Goal: Contribute content: Contribute content

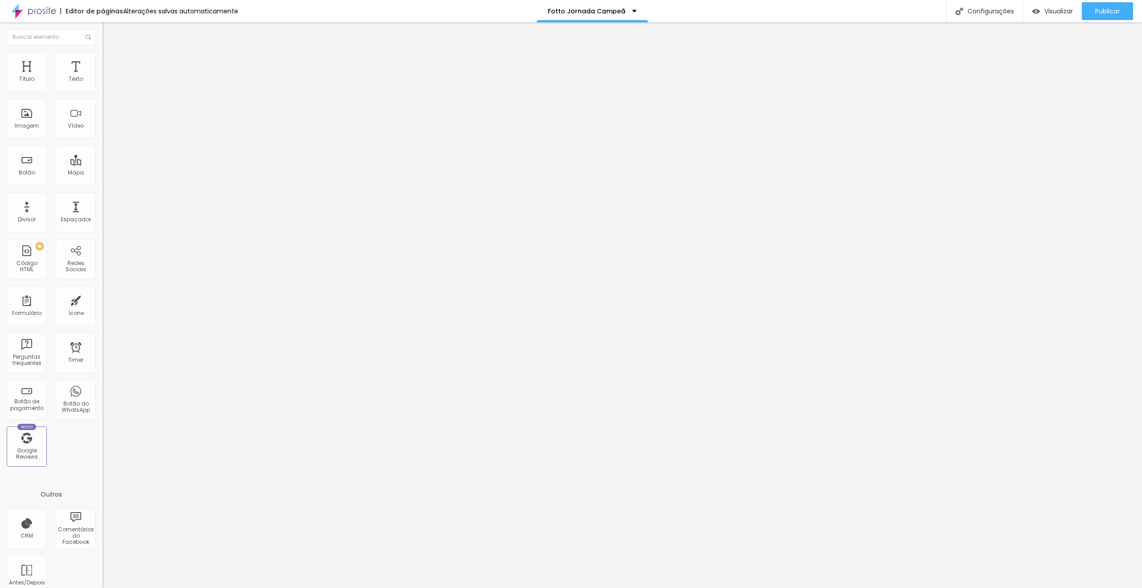
drag, startPoint x: 44, startPoint y: 100, endPoint x: 0, endPoint y: 96, distance: 43.9
click at [103, 96] on div "Texto Click me Alinhamento [GEOGRAPHIC_DATA] Link URL https:// Abrir em uma nov…" at bounding box center [154, 135] width 103 height 130
type input "Assista agora"
click at [111, 60] on span "Estilo" at bounding box center [118, 58] width 14 height 8
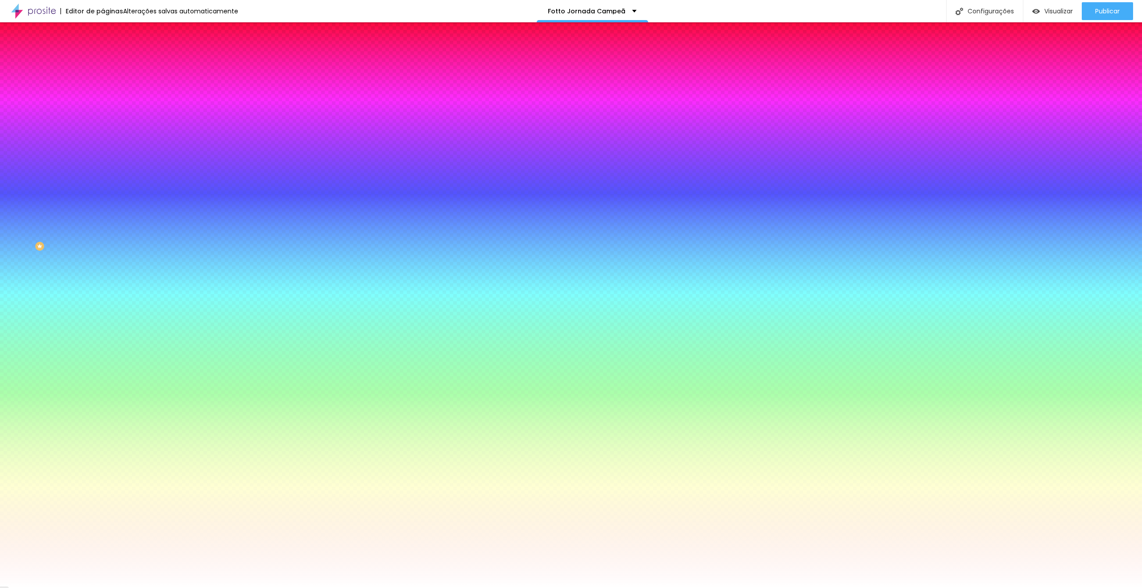
click at [103, 112] on button "button" at bounding box center [109, 113] width 12 height 9
type input "0.2"
type input "0.1"
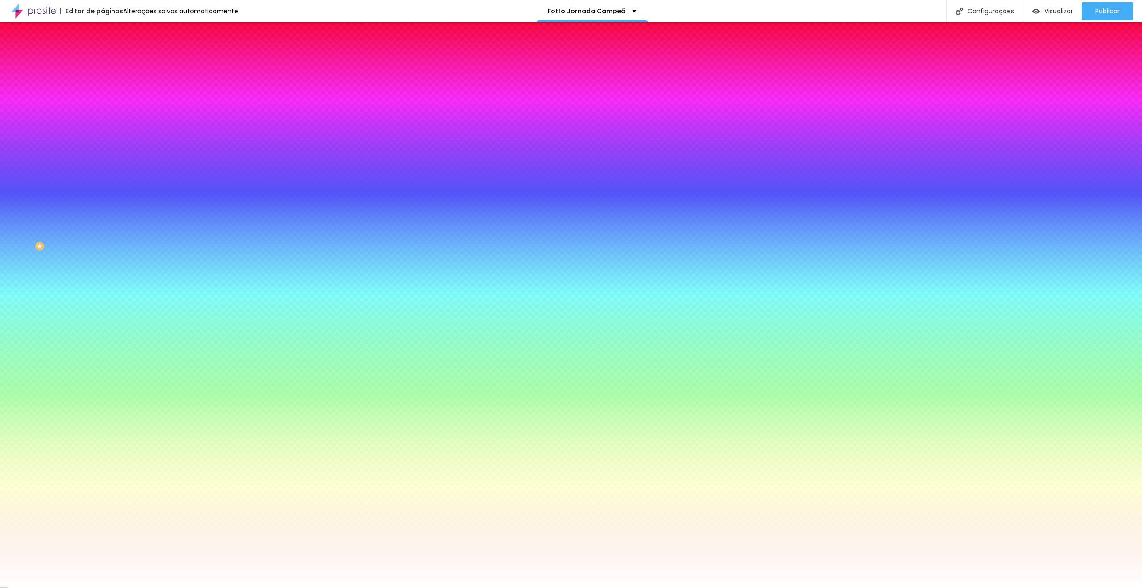
type input "0.1"
click at [219, 587] on div at bounding box center [571, 588] width 1142 height 0
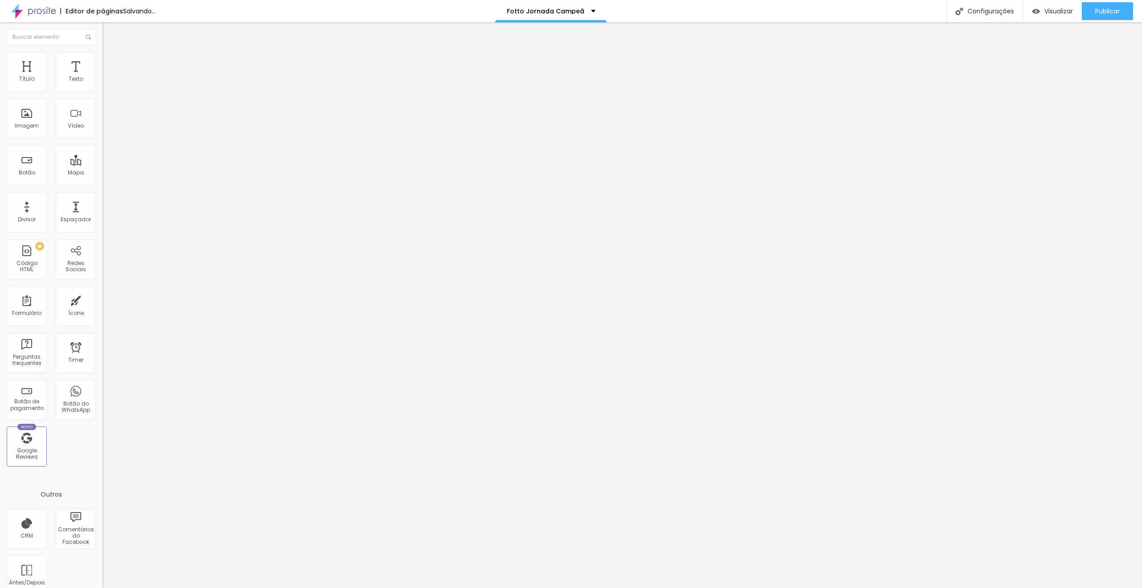
click at [111, 62] on span "Estilo" at bounding box center [118, 58] width 14 height 8
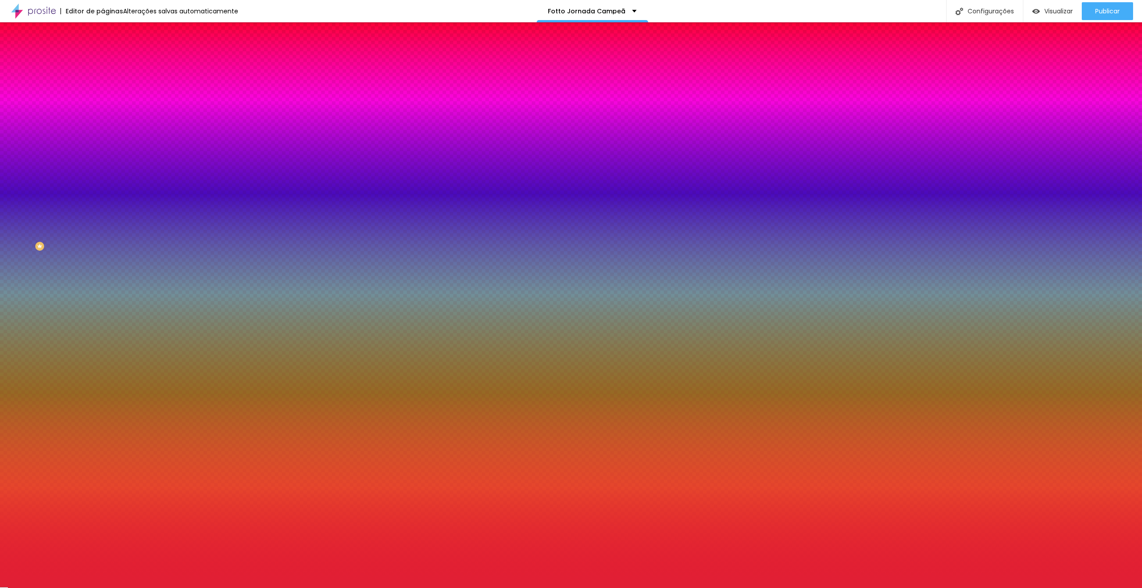
click at [103, 130] on input "#E11F35" at bounding box center [156, 125] width 107 height 9
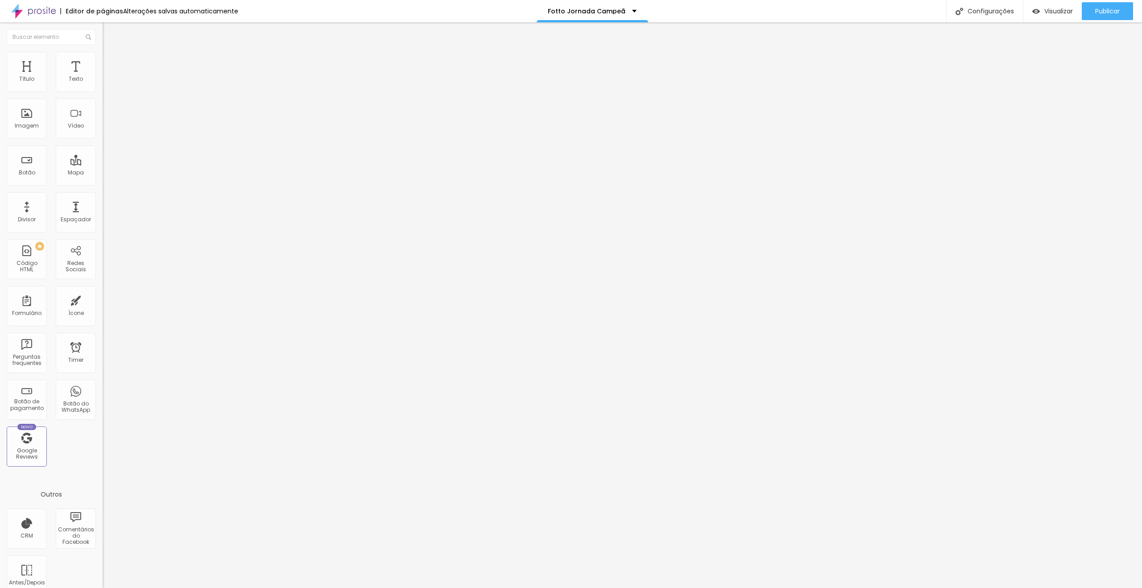
drag, startPoint x: 62, startPoint y: 62, endPoint x: 54, endPoint y: 61, distance: 7.7
click at [103, 62] on ul "Conteúdo Estilo Avançado" at bounding box center [154, 56] width 103 height 27
click at [111, 60] on span "Estilo" at bounding box center [118, 58] width 14 height 8
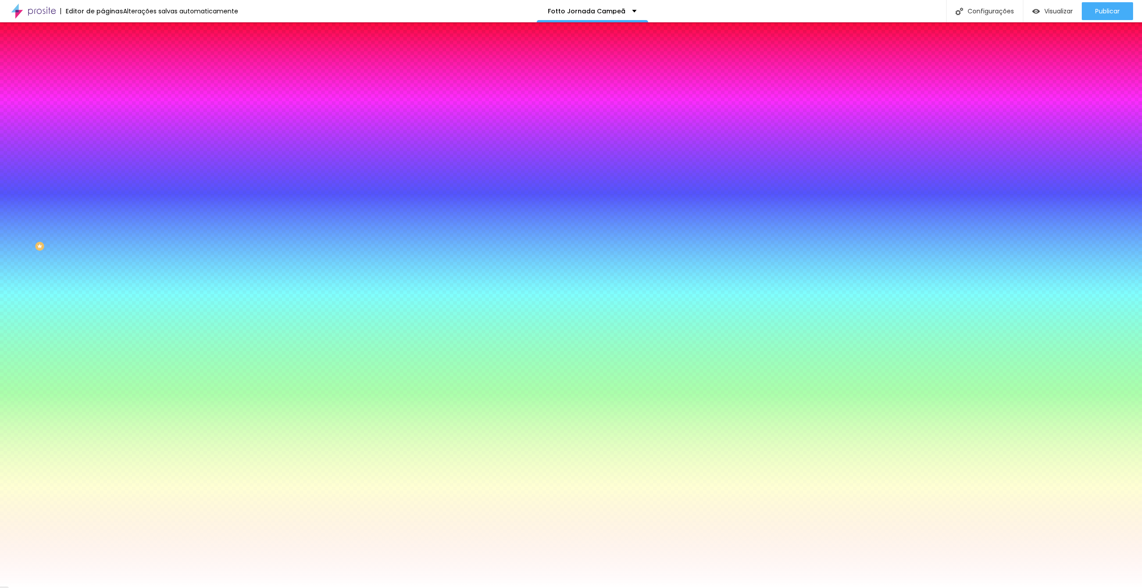
click at [103, 87] on input "#FFFFFF" at bounding box center [156, 89] width 107 height 9
paste input "E11F35"
type input "#E11F35"
click at [103, 303] on input "#FFFFFF" at bounding box center [156, 307] width 107 height 9
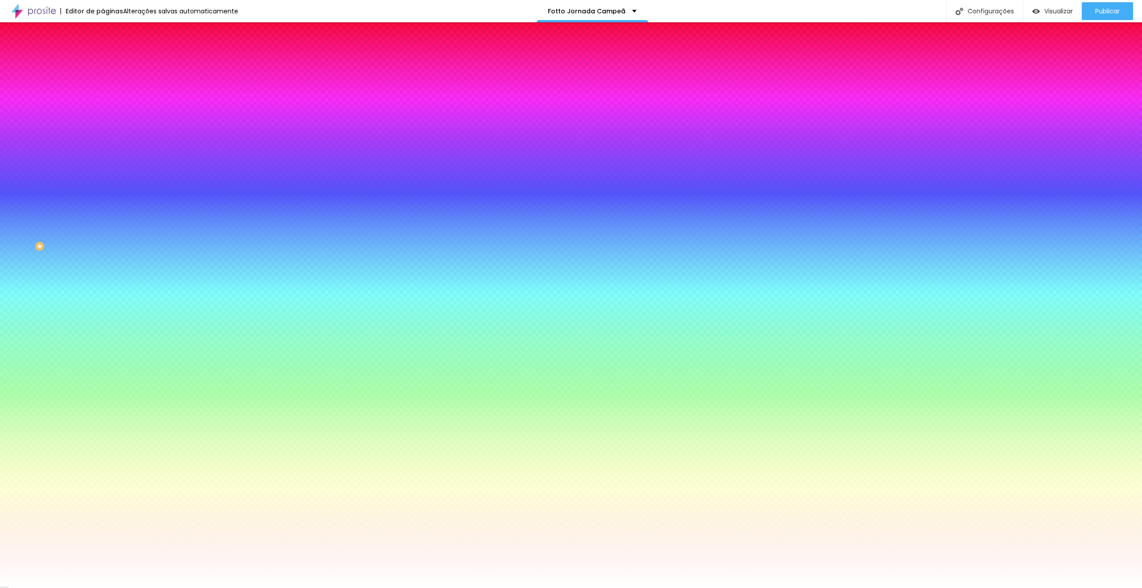
click at [103, 303] on input "#FFFFFF" at bounding box center [156, 307] width 107 height 9
paste input "E11F35"
click at [103, 303] on div at bounding box center [154, 303] width 103 height 0
type input "#D61C32"
click at [986, 101] on div at bounding box center [987, 100] width 2 height 2
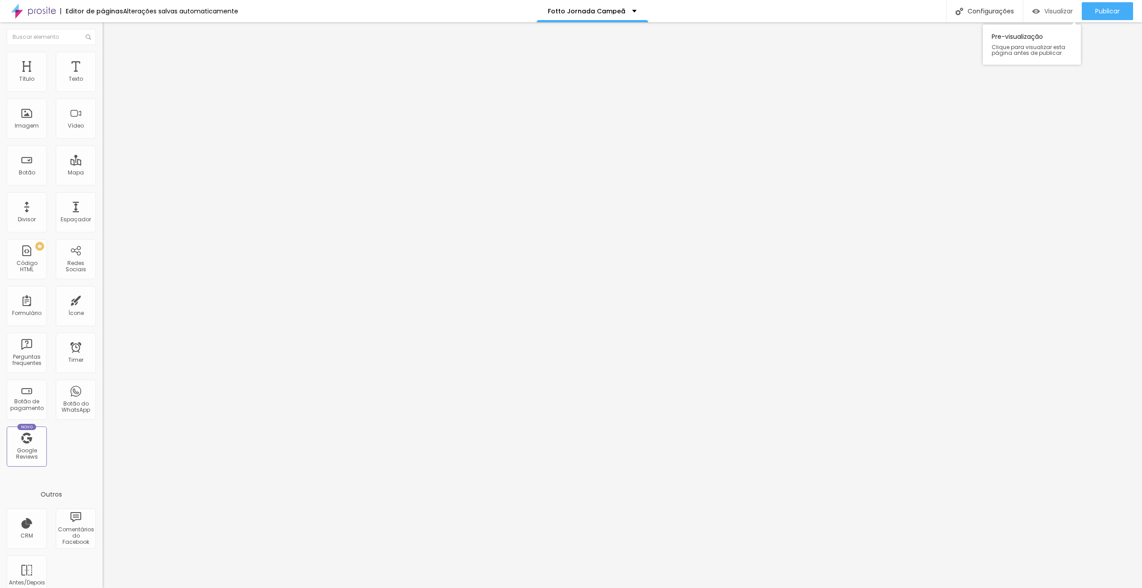
click at [1050, 10] on span "Visualizar" at bounding box center [1058, 11] width 29 height 7
drag, startPoint x: 54, startPoint y: 99, endPoint x: 0, endPoint y: 95, distance: 54.6
click at [103, 95] on div "Texto Assista agora Alinhamento Tamanho Normal Pequeno Normal Grande Link URL h…" at bounding box center [154, 135] width 103 height 130
click at [103, 84] on input "Desbloquear desafio" at bounding box center [156, 79] width 107 height 9
type input "Desbloquear desafio"
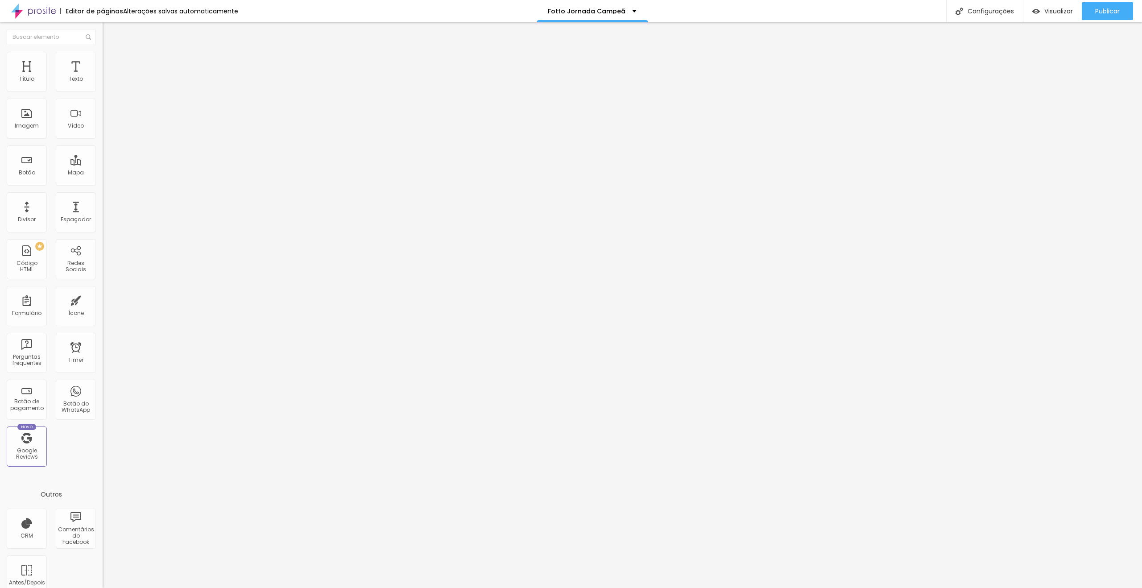
click at [103, 84] on input "Assista agora" at bounding box center [156, 79] width 107 height 9
paste input "text"
paste input "Desbloquear desafio"
type input "Desbloquear desafio"
click at [103, 84] on input "Desbloquear desafio" at bounding box center [156, 79] width 107 height 9
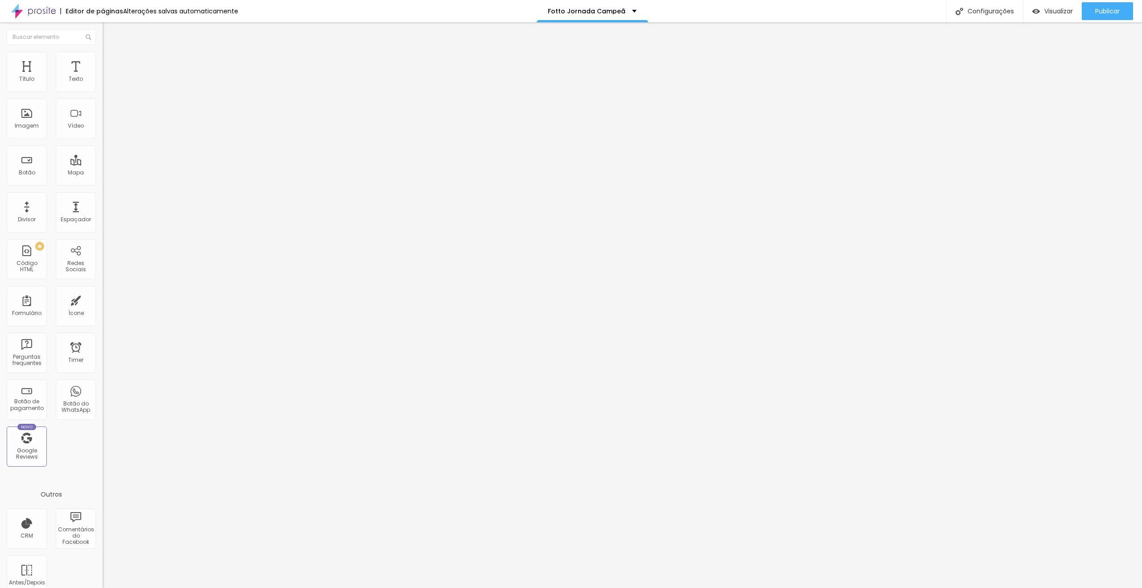
click at [103, 84] on input "Desbloquear desafio" at bounding box center [156, 79] width 107 height 9
type input "Assistir agora"
click at [103, 84] on input "Desbloquear desafio" at bounding box center [156, 79] width 107 height 9
paste input "Assistir agora"
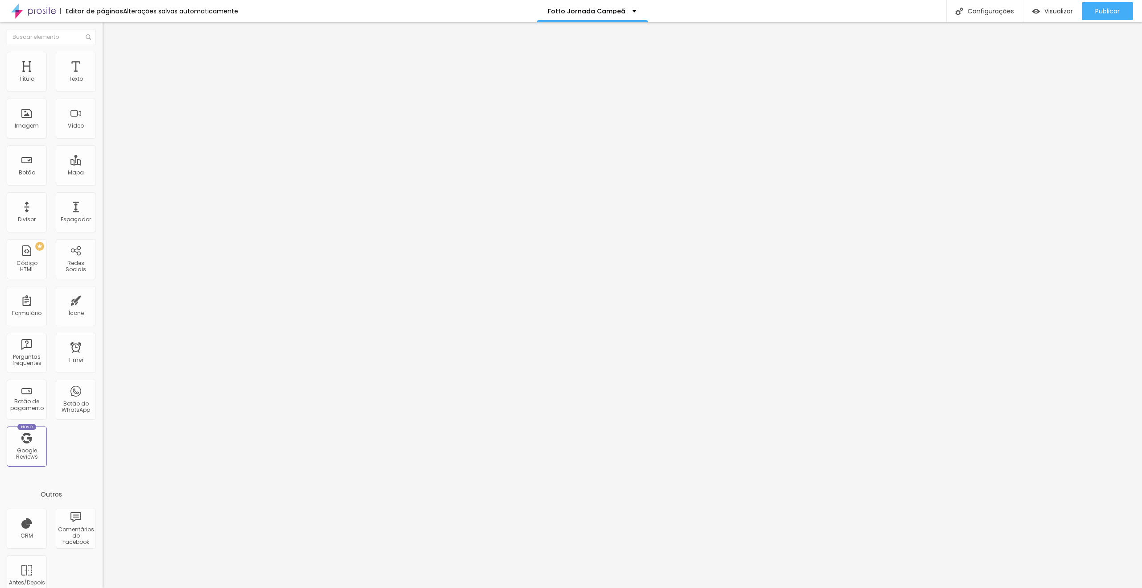
type input "Assistir agora"
click at [103, 55] on li "Estilo" at bounding box center [154, 56] width 103 height 9
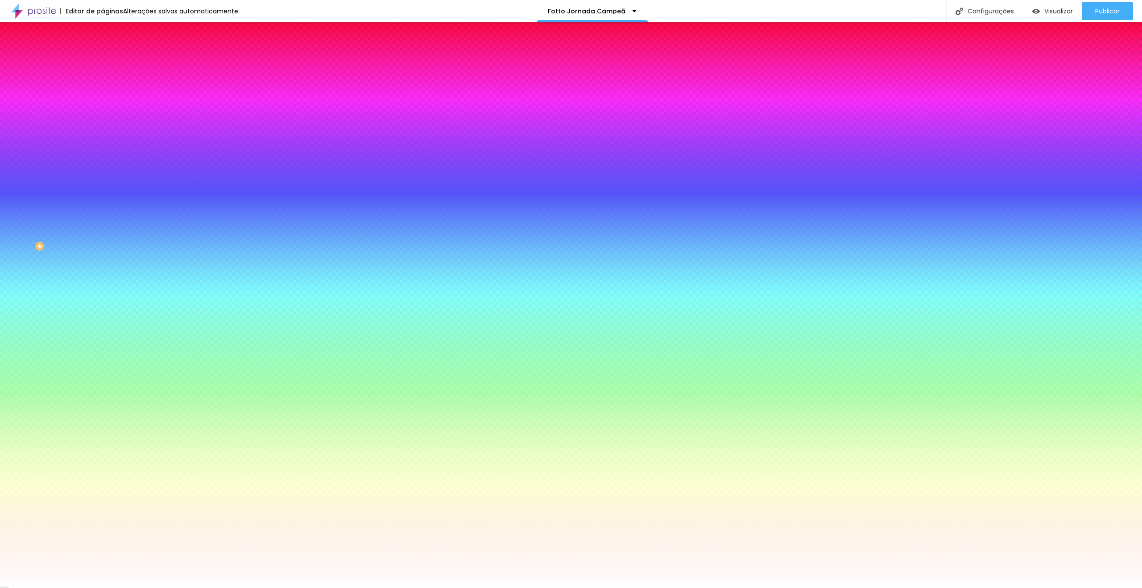
click at [106, 132] on icon "button" at bounding box center [109, 128] width 6 height 6
click at [103, 134] on button "button" at bounding box center [109, 138] width 12 height 9
type input "1"
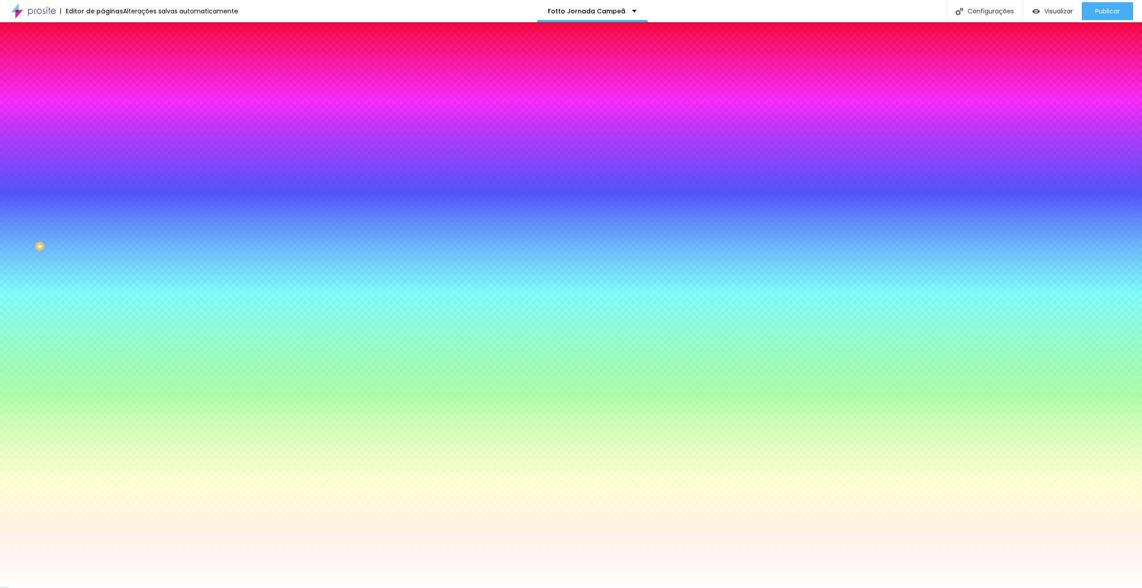
type input "6"
type input "5"
type input "3"
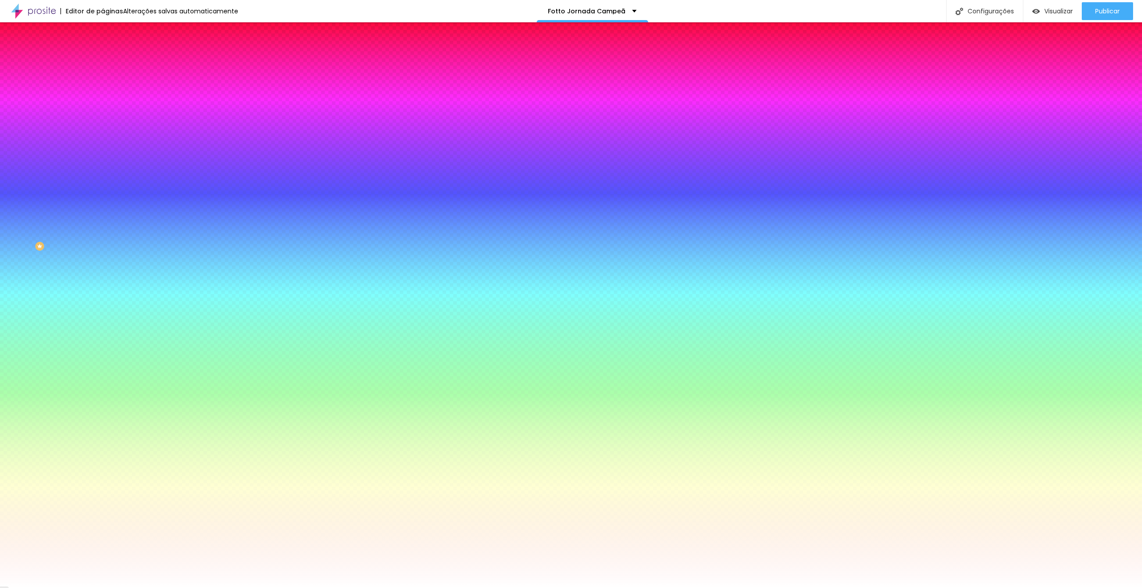
type input "3"
type input "2"
type input "0"
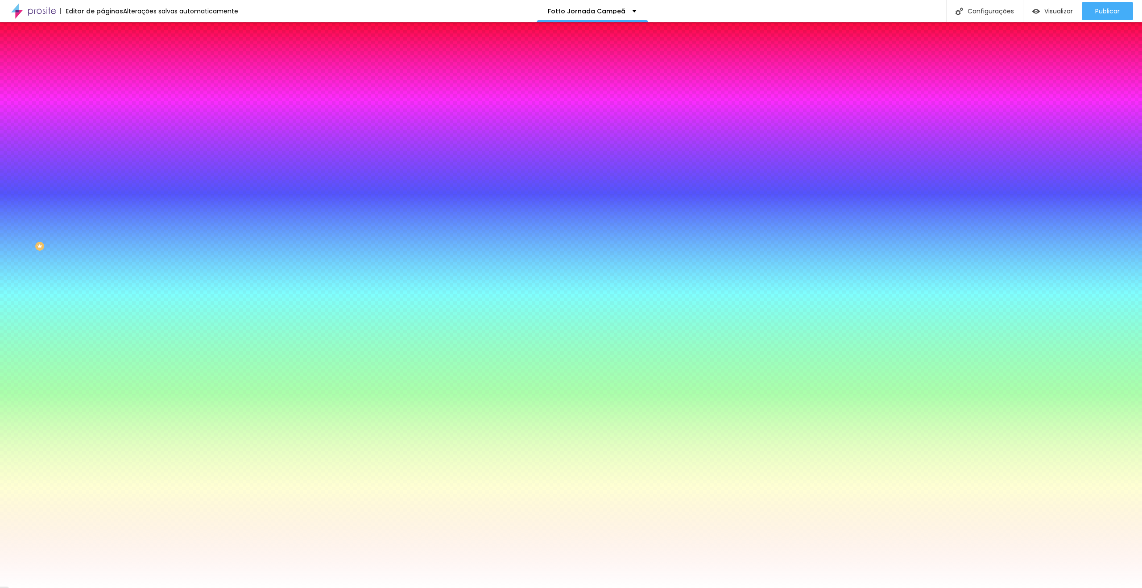
drag, startPoint x: 97, startPoint y: 164, endPoint x: 62, endPoint y: 162, distance: 34.4
type input "1"
type input "2"
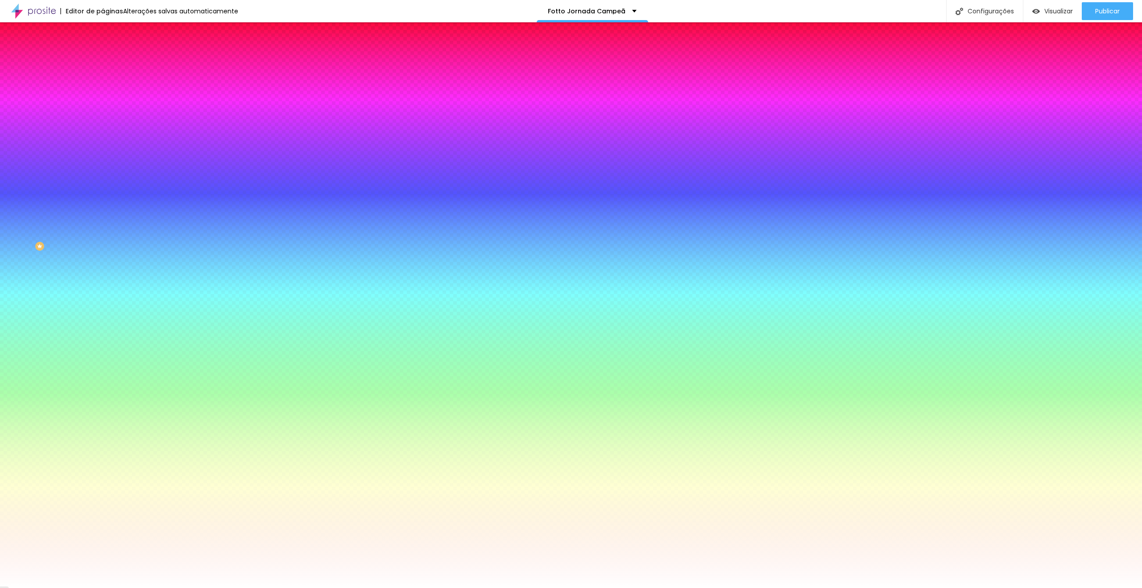
type input "2"
type input "3"
type input "2"
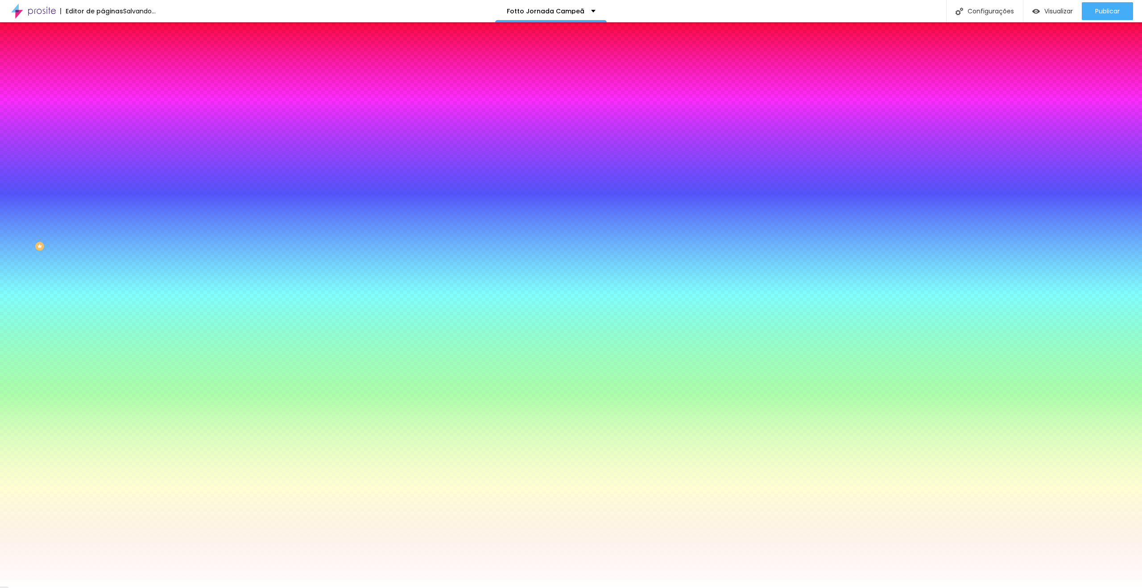
type input "0"
drag, startPoint x: 99, startPoint y: 188, endPoint x: 0, endPoint y: 173, distance: 100.1
click at [675, 587] on div at bounding box center [571, 588] width 1142 height 0
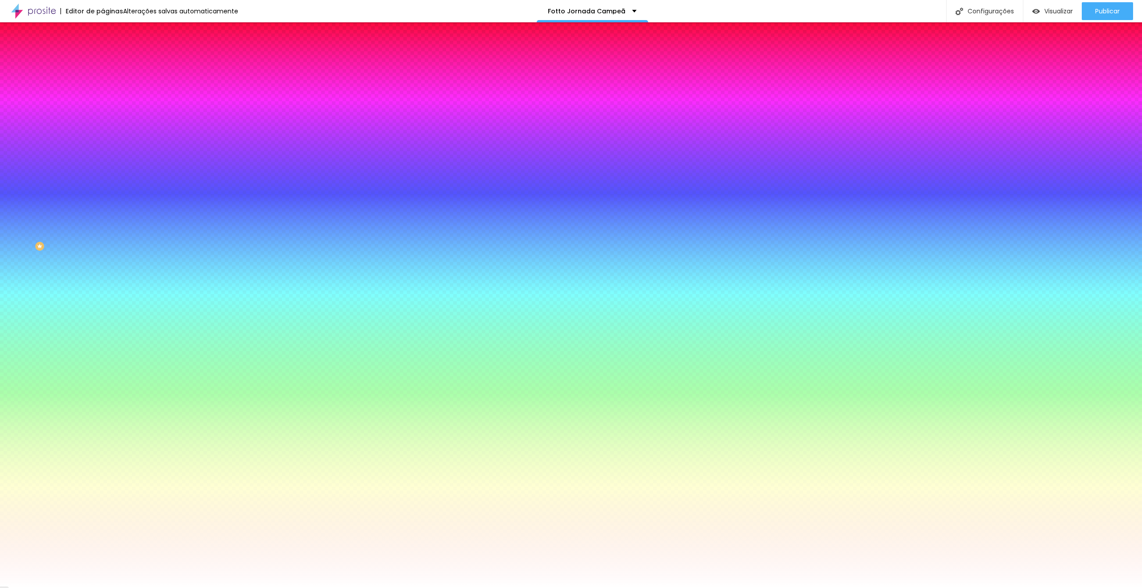
click at [103, 134] on button "button" at bounding box center [109, 138] width 12 height 9
type input "1"
type input "2"
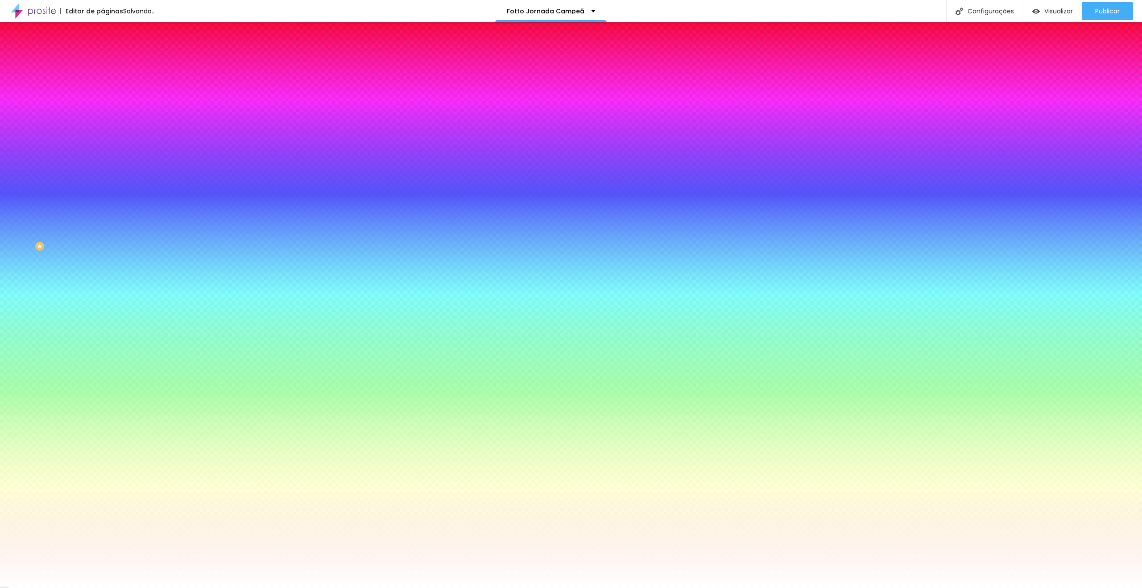
type input "3"
type input "4"
drag, startPoint x: 99, startPoint y: 164, endPoint x: 111, endPoint y: 164, distance: 11.6
type input "4"
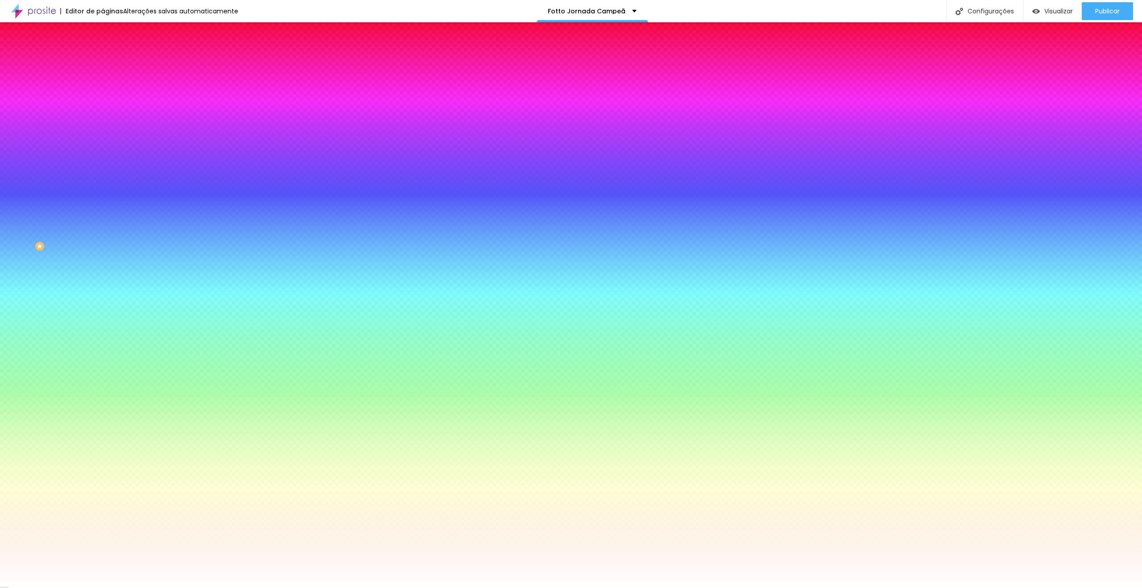
click at [692, 587] on div at bounding box center [571, 588] width 1142 height 0
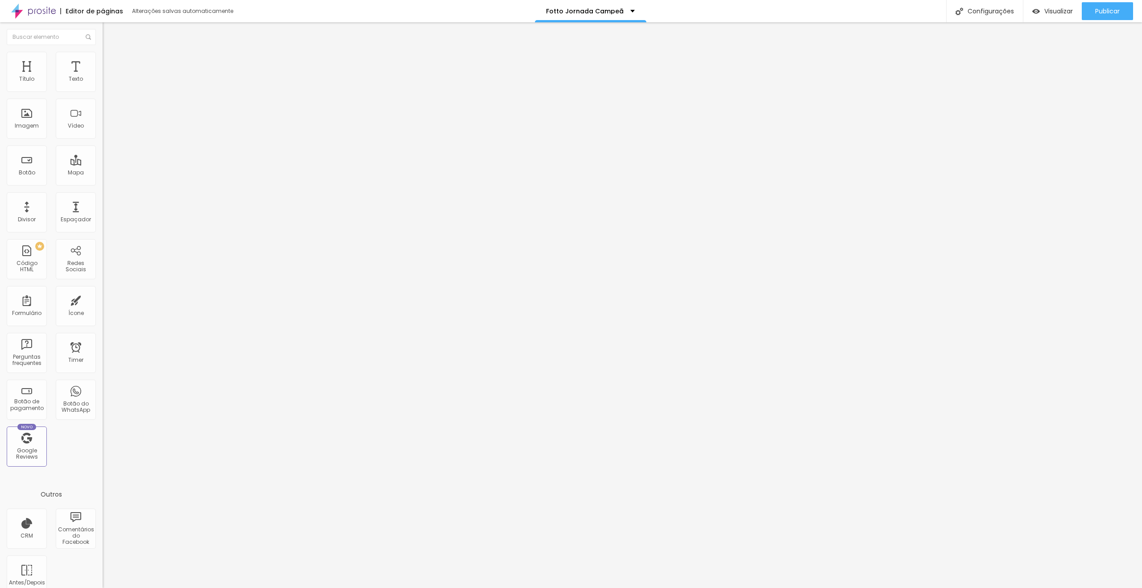
drag, startPoint x: 53, startPoint y: 191, endPoint x: 50, endPoint y: 188, distance: 4.7
click at [103, 184] on input "https://" at bounding box center [156, 179] width 107 height 9
paste input "[DOMAIN_NAME][URL]"
type input "[URL][DOMAIN_NAME]"
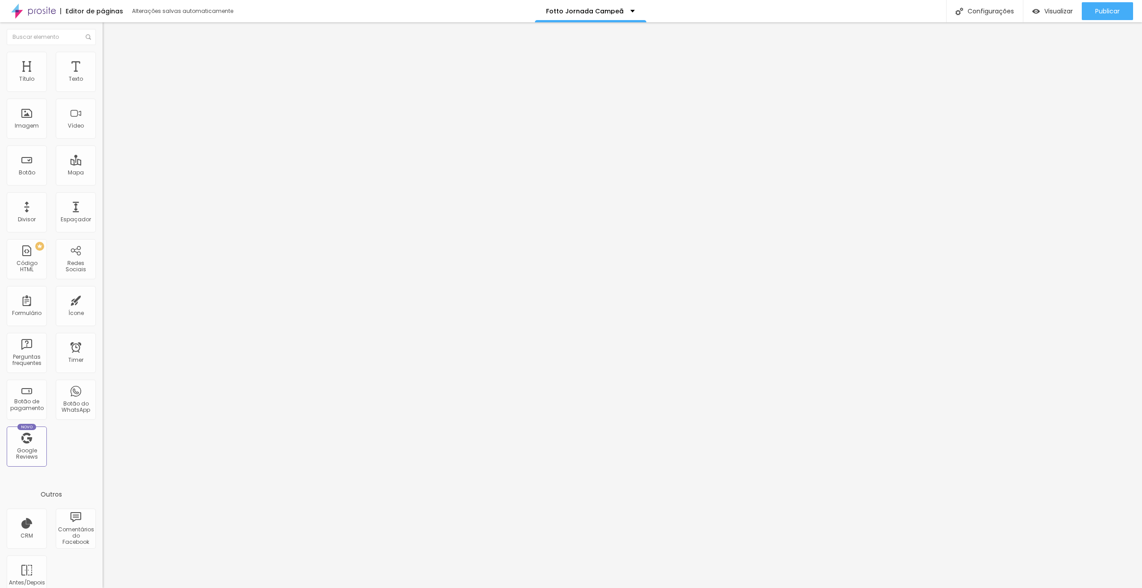
scroll to position [0, 0]
click at [103, 199] on div "Abrir em uma nova aba" at bounding box center [154, 197] width 103 height 4
drag, startPoint x: 70, startPoint y: 102, endPoint x: 0, endPoint y: 98, distance: 69.7
click at [103, 98] on div "Texto Assistir agora Alinhamento [GEOGRAPHIC_DATA] Link URL https:// Abrir em u…" at bounding box center [154, 135] width 103 height 130
drag, startPoint x: 49, startPoint y: 189, endPoint x: 0, endPoint y: 180, distance: 49.5
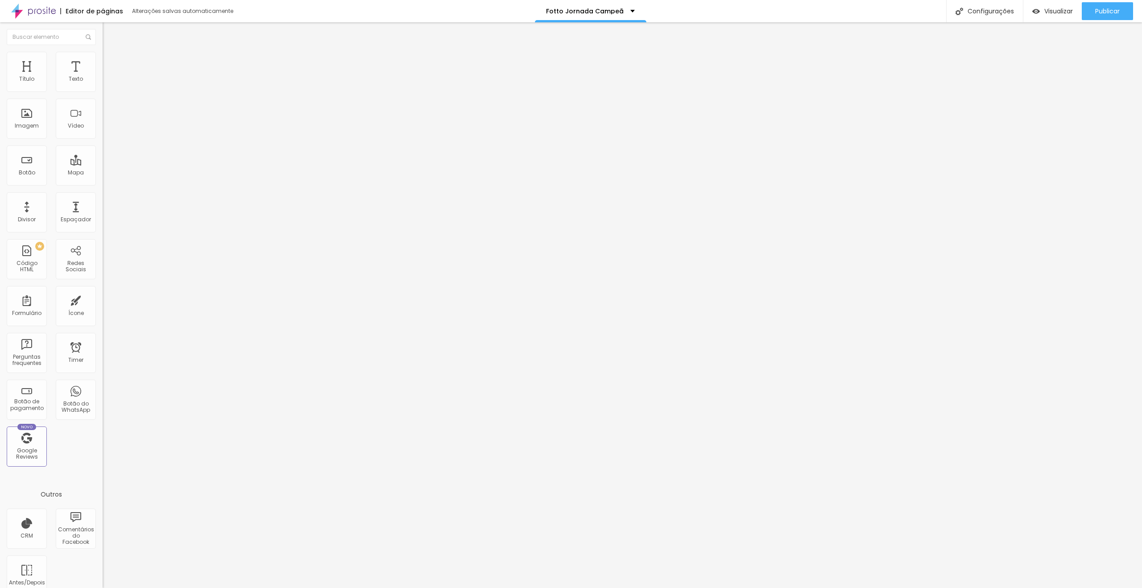
click at [103, 180] on div "Texto Assistir agora Alinhamento [GEOGRAPHIC_DATA] Link URL https:// Abrir em u…" at bounding box center [154, 135] width 103 height 130
paste input "[DOMAIN_NAME][URL]"
type input "[URL][DOMAIN_NAME]"
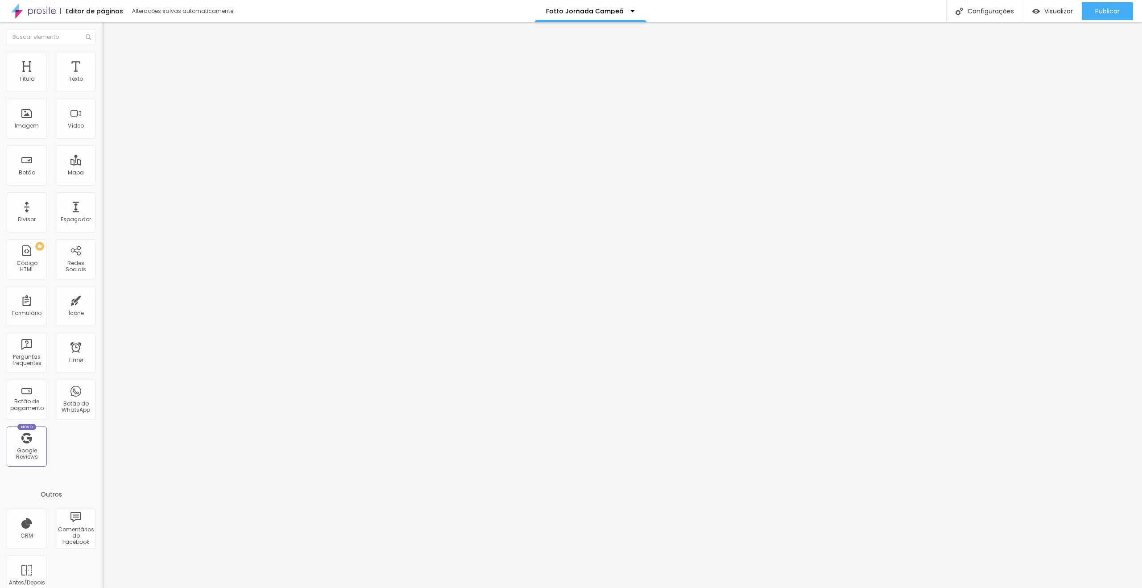
click at [103, 198] on div "Abrir em uma nova aba" at bounding box center [154, 197] width 103 height 4
drag, startPoint x: 56, startPoint y: 186, endPoint x: 0, endPoint y: 182, distance: 56.3
click at [103, 182] on div "Texto Assistir agora Alinhamento [GEOGRAPHIC_DATA] Link URL https:// Abrir em u…" at bounding box center [154, 135] width 103 height 130
paste input "[DOMAIN_NAME][URL]"
type input "[URL][DOMAIN_NAME]"
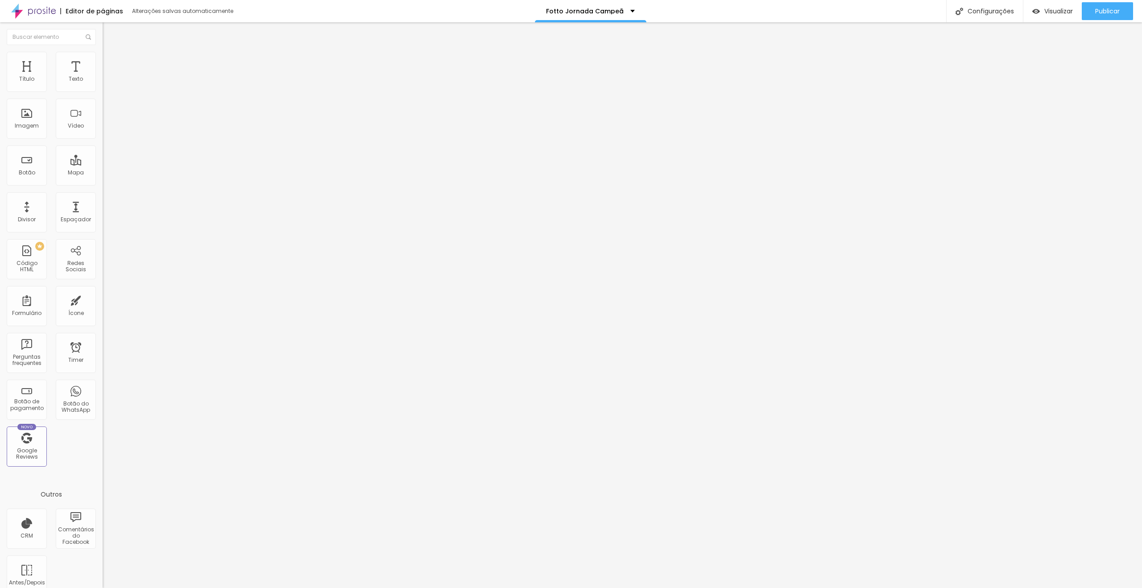
click at [103, 199] on div "Abrir em uma nova aba" at bounding box center [154, 197] width 103 height 4
drag, startPoint x: 22, startPoint y: 186, endPoint x: 0, endPoint y: 183, distance: 22.0
click at [103, 183] on div "Texto Assistir agora Alinhamento [GEOGRAPHIC_DATA] Link URL https:// Abrir em u…" at bounding box center [154, 135] width 103 height 130
paste input "[DOMAIN_NAME][URL]"
type input "[URL][DOMAIN_NAME]"
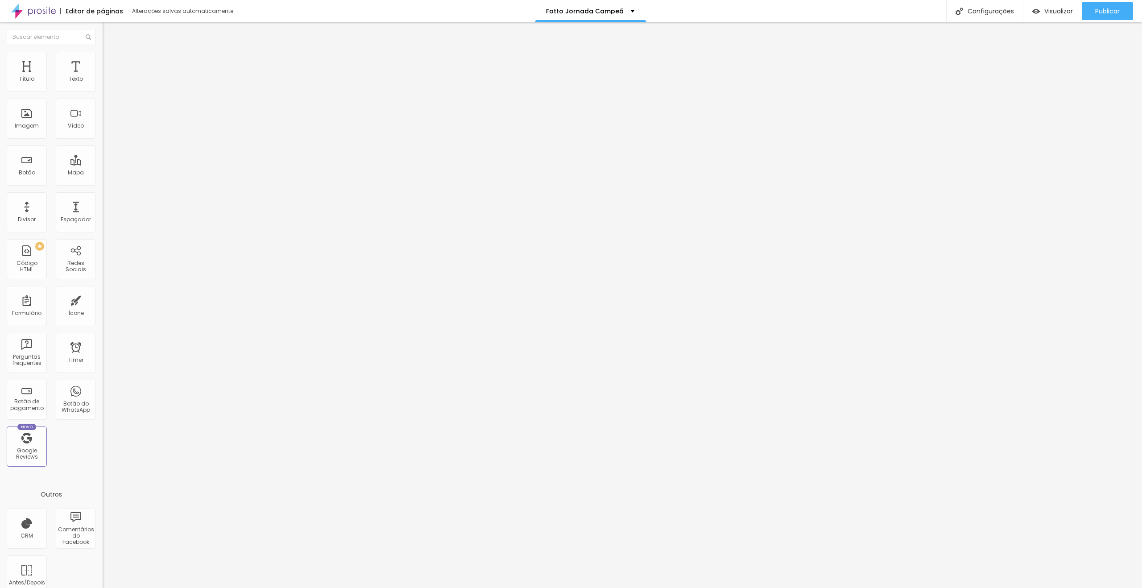
click at [103, 199] on div "Abrir em uma nova aba" at bounding box center [154, 197] width 103 height 4
click at [1045, 8] on span "Visualizar" at bounding box center [1058, 11] width 29 height 7
click at [1108, 13] on span "Publicar" at bounding box center [1107, 11] width 25 height 7
drag, startPoint x: 81, startPoint y: 119, endPoint x: 92, endPoint y: 129, distance: 14.9
click at [103, 119] on div at bounding box center [154, 118] width 103 height 7
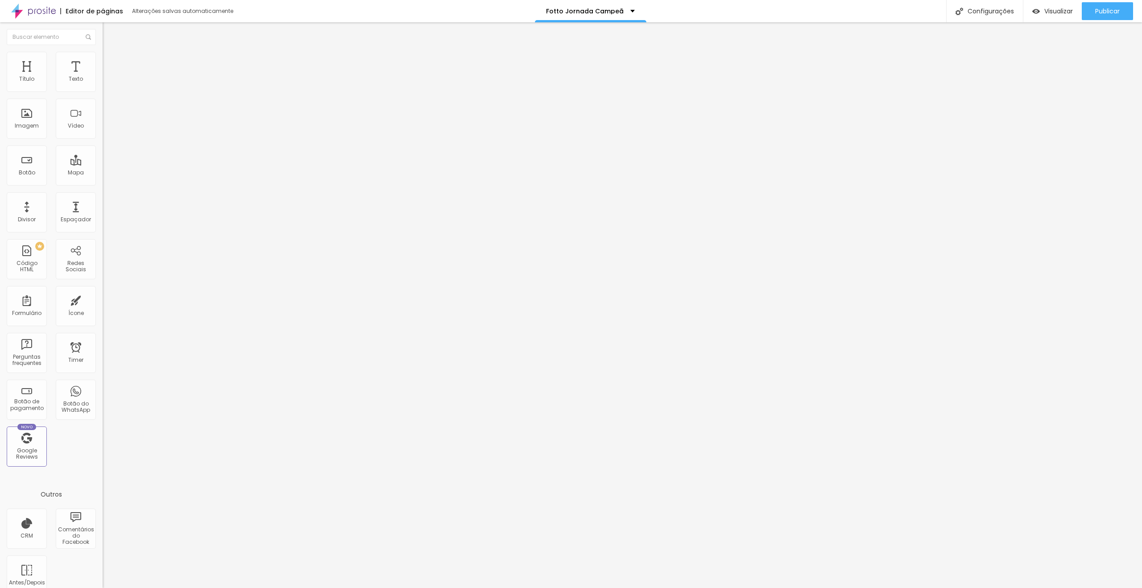
click at [103, 114] on img at bounding box center [106, 110] width 6 height 6
click at [1116, 6] on div "Publicar" at bounding box center [1107, 11] width 25 height 18
click at [1110, 8] on span "Publicar" at bounding box center [1107, 11] width 25 height 7
click at [1109, 17] on div "Publicar" at bounding box center [1107, 11] width 25 height 18
click at [103, 132] on button "button" at bounding box center [109, 127] width 12 height 9
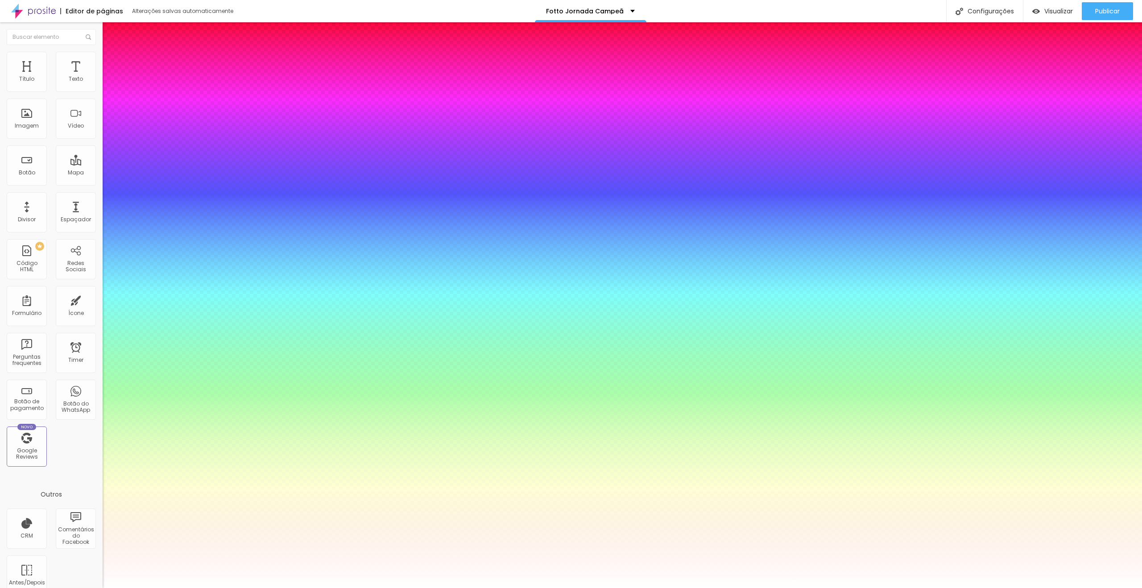
type input "1"
click at [450, 587] on div at bounding box center [571, 588] width 1142 height 0
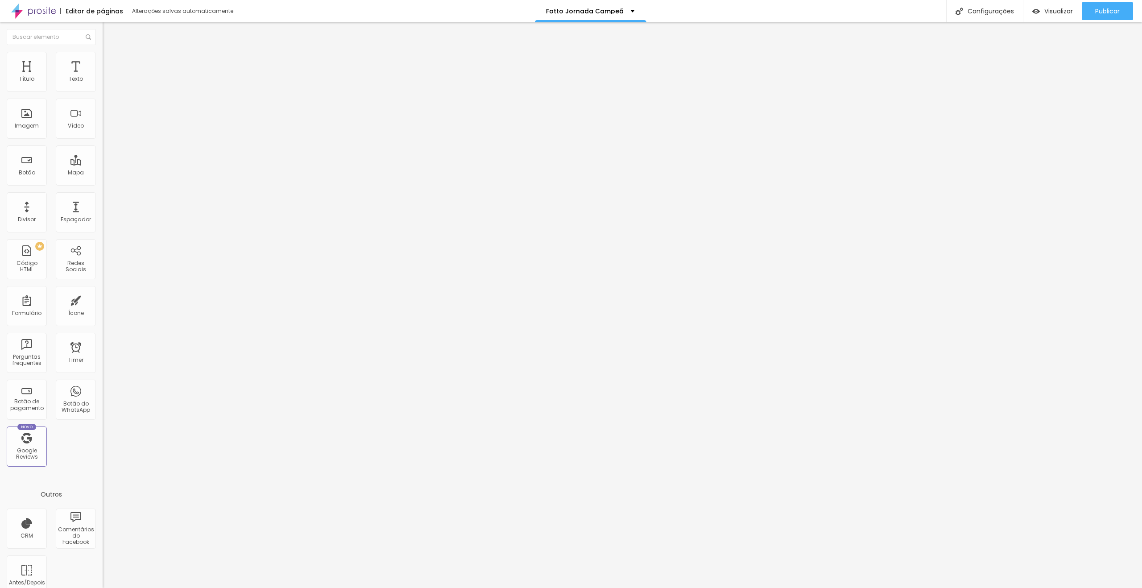
click at [106, 129] on icon "button" at bounding box center [108, 126] width 5 height 5
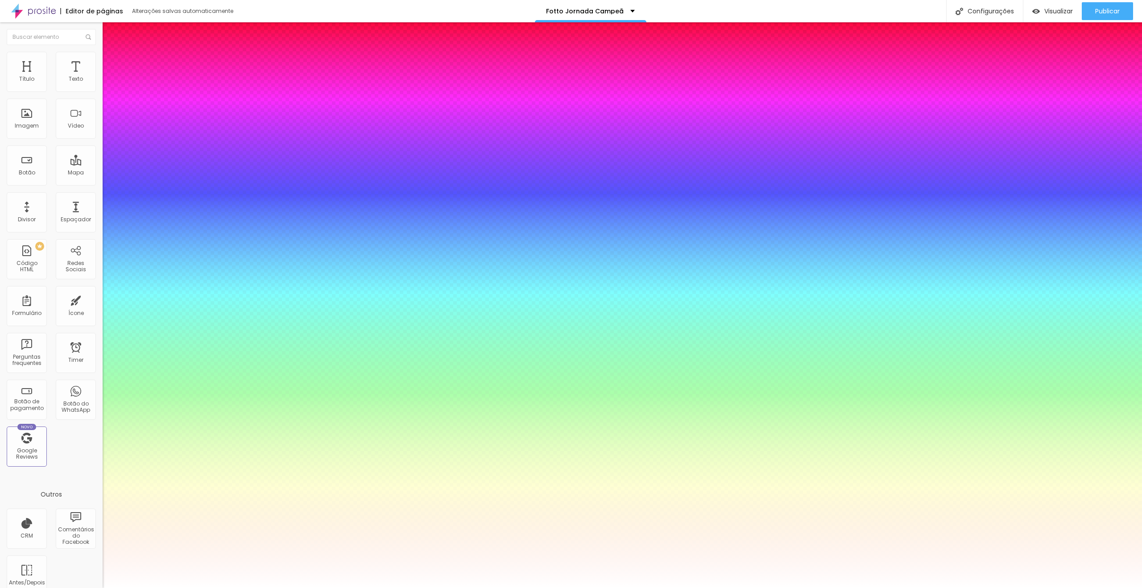
type input "1"
click at [96, 587] on select "AbrilFatface-Regular Actor-Regular Alegreya AlegreyaBlack [PERSON_NAME] Allan-R…" at bounding box center [48, 597] width 96 height 9
select select "Prompt-Bold"
click at [95, 587] on select "AbrilFatface-Regular Actor-Regular Alegreya AlegreyaBlack [PERSON_NAME] Allan-R…" at bounding box center [48, 597] width 96 height 9
click at [96, 587] on select "AbrilFatface-Regular Actor-Regular Alegreya AlegreyaBlack [PERSON_NAME] Allan-R…" at bounding box center [48, 597] width 96 height 9
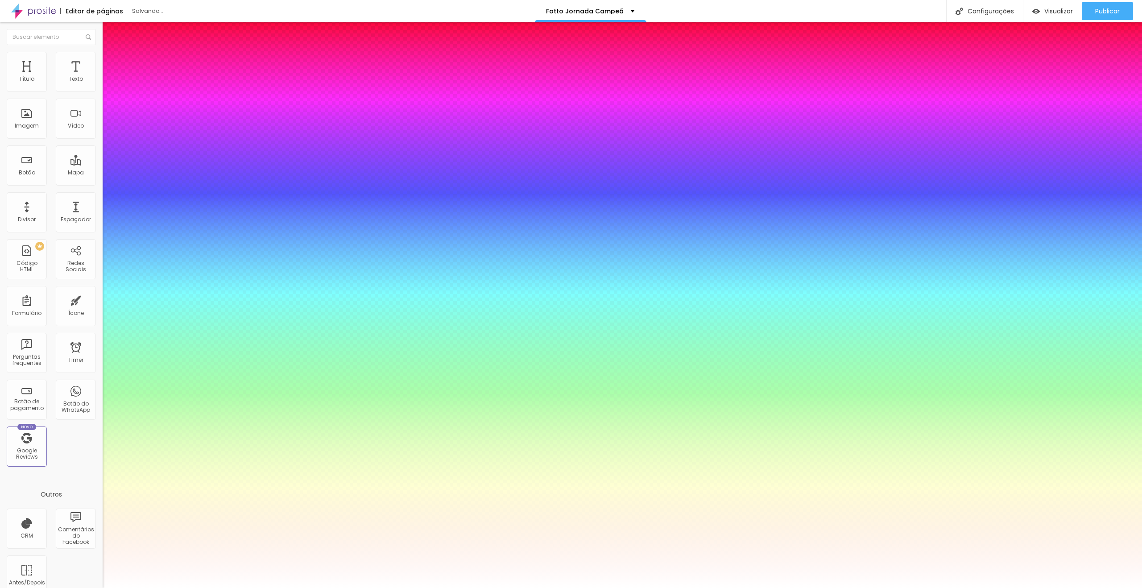
type input "1"
select select "PoppinsThin"
click at [95, 587] on select "AbrilFatface-Regular Actor-Regular Alegreya AlegreyaBlack [PERSON_NAME] Allan-R…" at bounding box center [48, 597] width 96 height 9
type input "1"
click at [96, 587] on select "AbrilFatface-Regular Actor-Regular Alegreya AlegreyaBlack [PERSON_NAME] Allan-R…" at bounding box center [48, 597] width 96 height 9
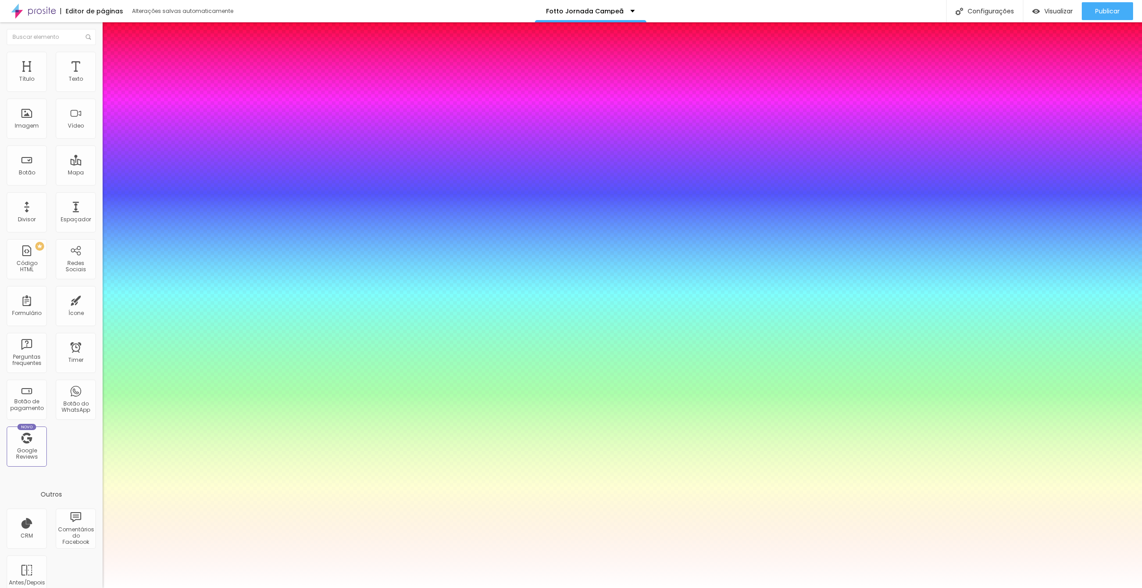
select select "Poppins"
click at [95, 587] on select "AbrilFatface-Regular Actor-Regular Alegreya AlegreyaBlack [PERSON_NAME] Allan-R…" at bounding box center [48, 597] width 96 height 9
type input "1"
type input "0.2"
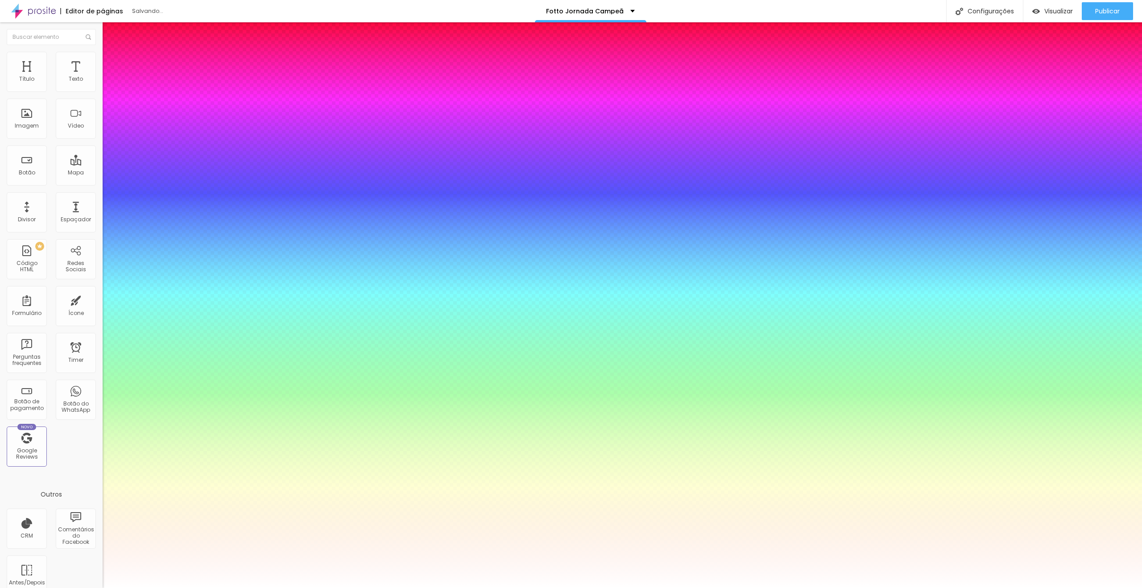
type input "1"
type input "0.3"
type input "1"
type input "0.5"
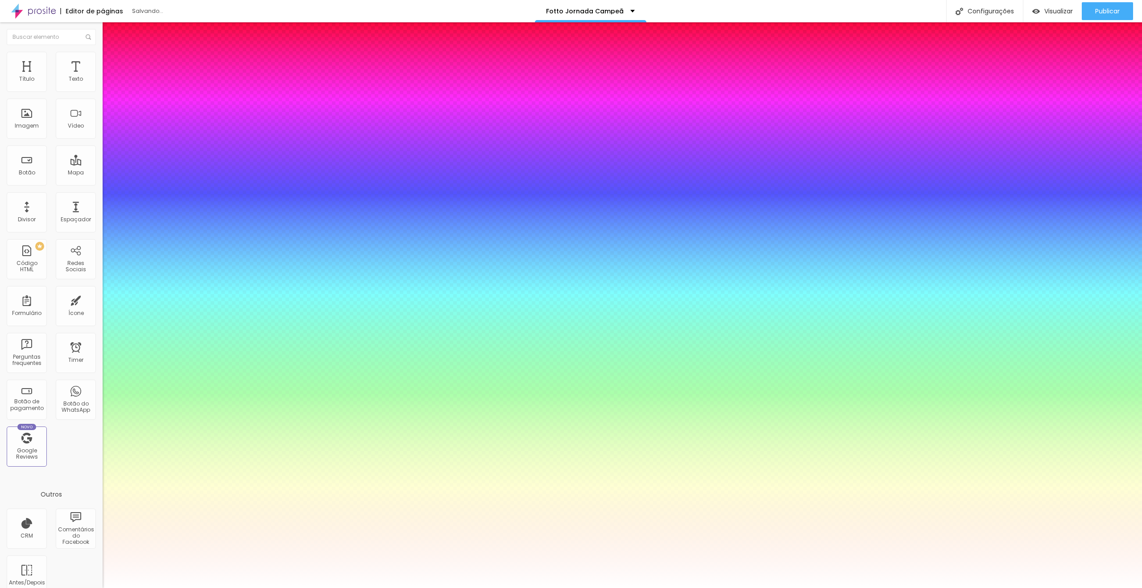
type input "0.5"
type input "1"
type input "0.6"
type input "1"
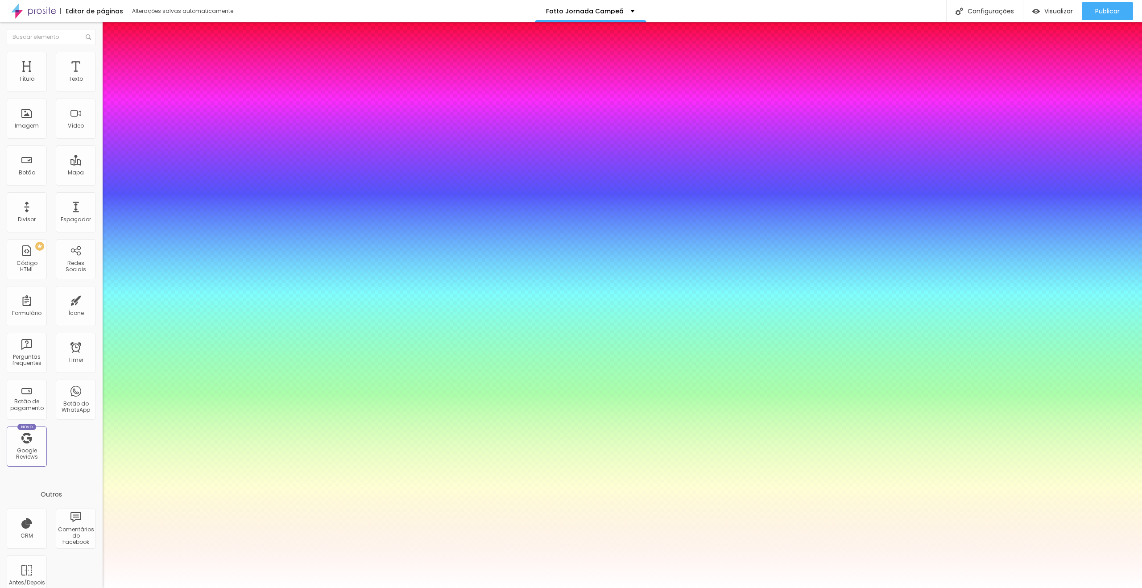
type input "0.7"
type input "1"
type input "0.8"
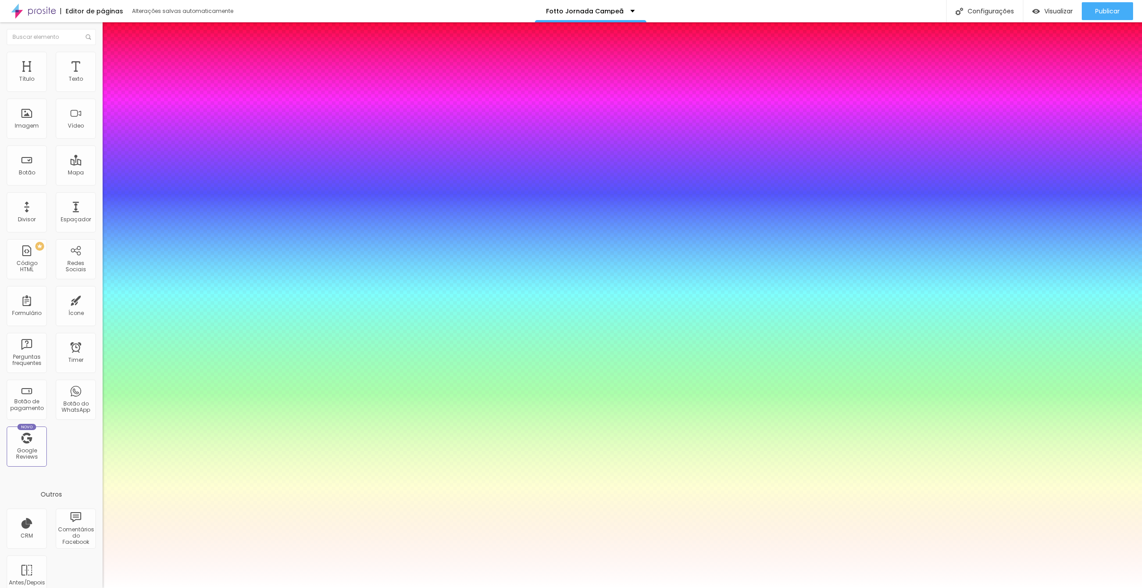
type input "1"
type input "1.1"
type input "1"
type input "1.6"
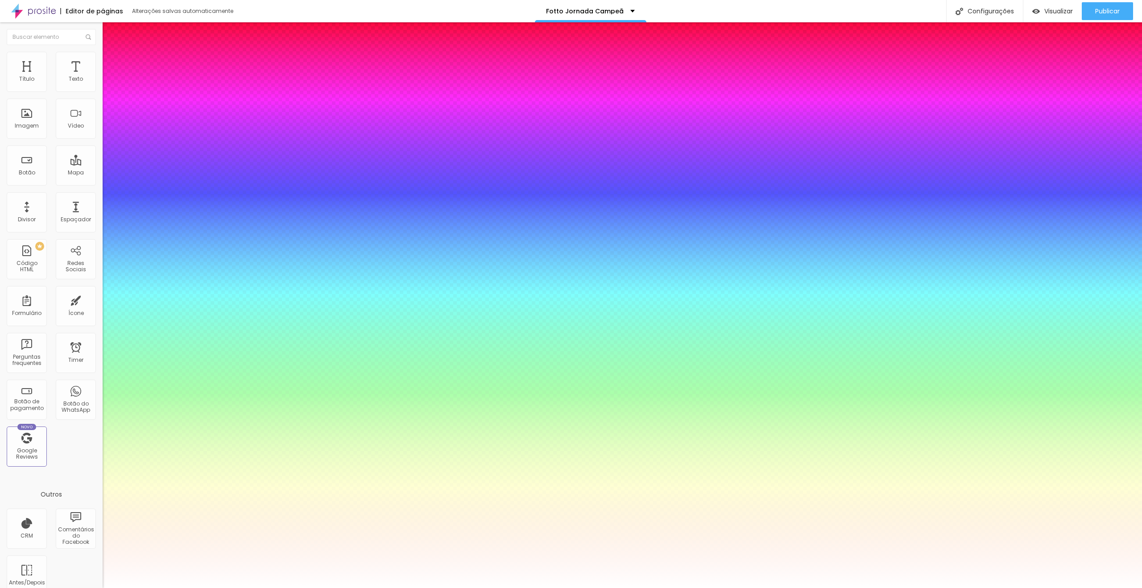
type input "1.6"
type input "1"
type input "1.7"
type input "1"
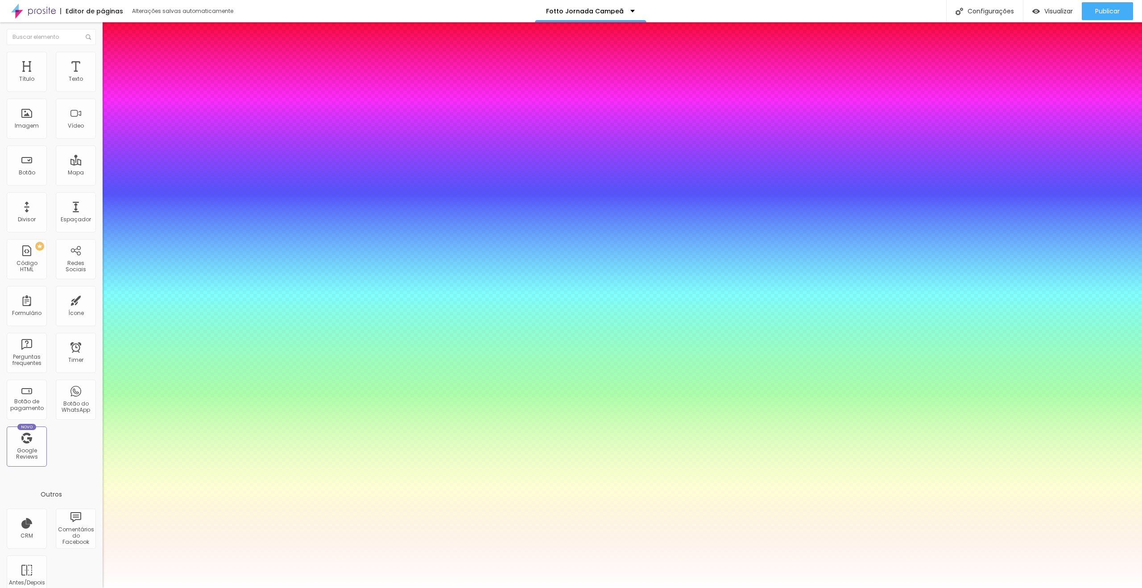
type input "1.9"
type input "1"
type input "2"
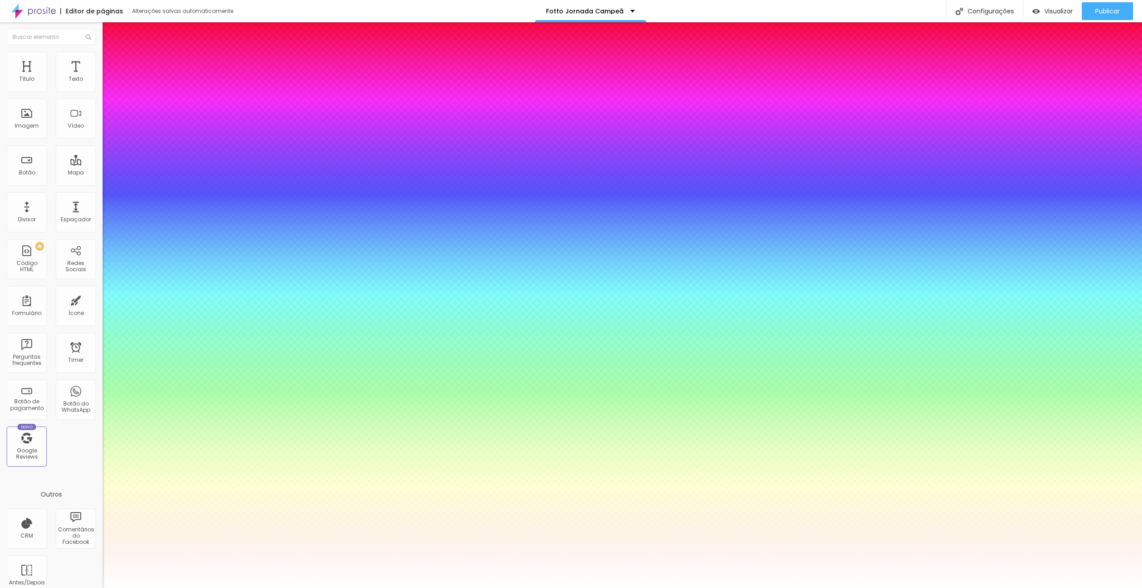
type input "1"
type input "2.1"
type input "1"
type input "2.2"
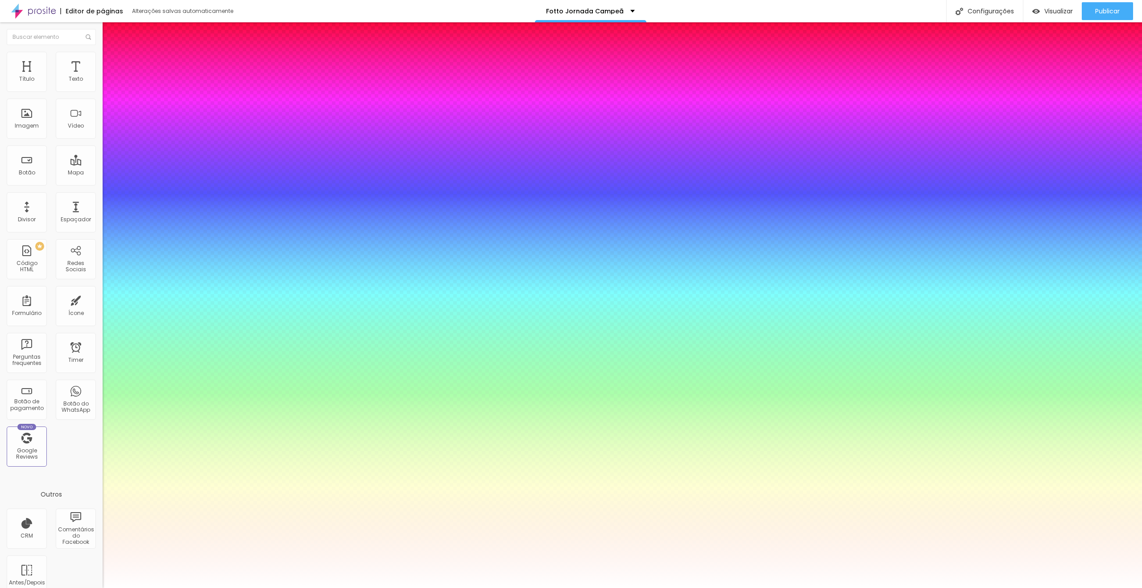
type input "2.2"
type input "1"
type input "2.4"
type input "1"
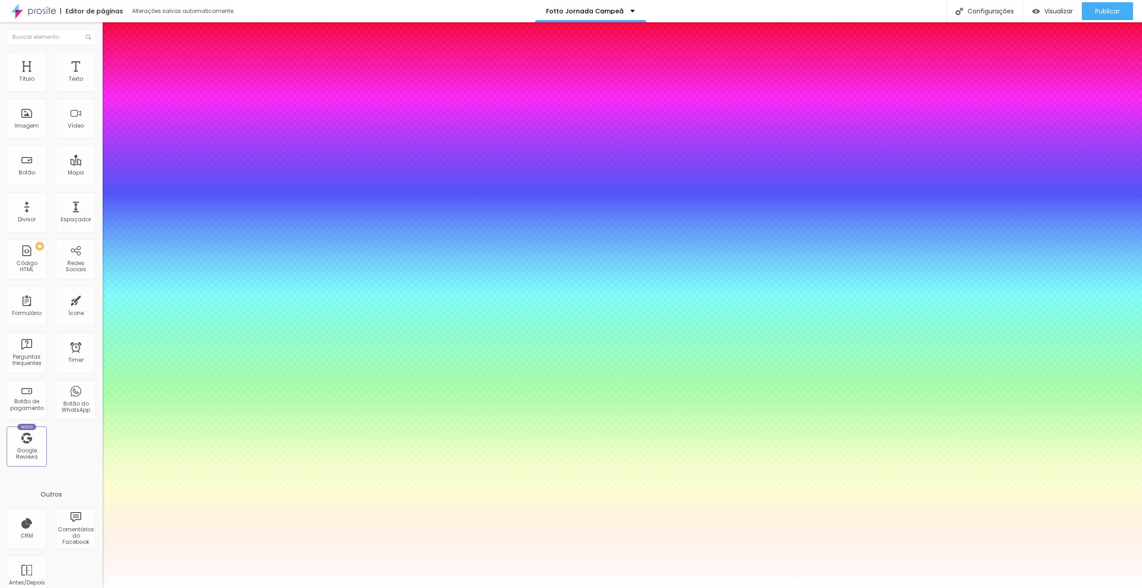
type input "2.5"
type input "1"
drag, startPoint x: 115, startPoint y: 273, endPoint x: 131, endPoint y: 273, distance: 15.6
type input "2.5"
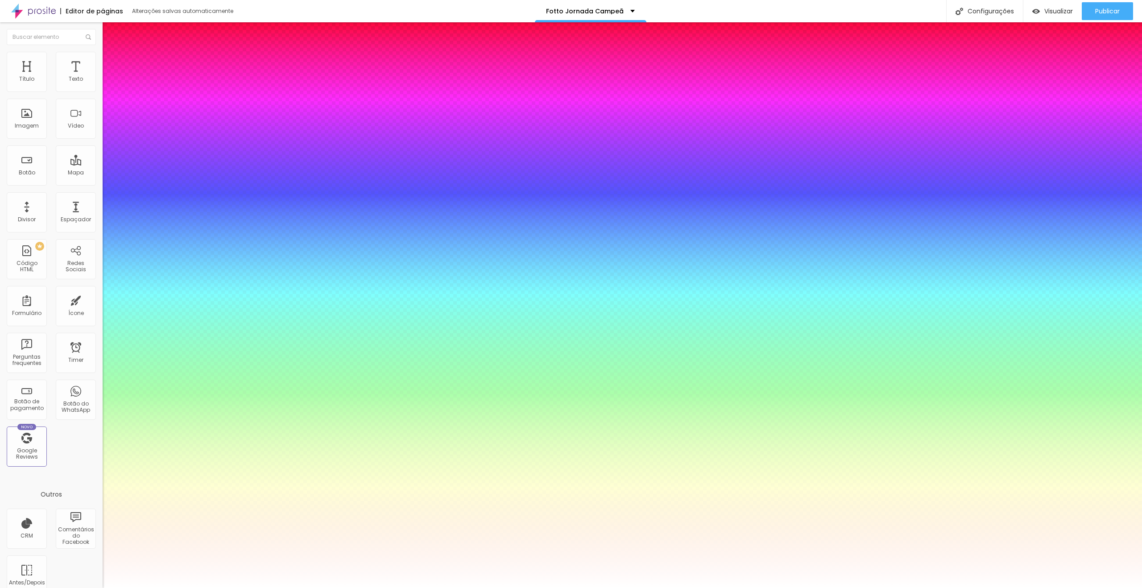
type input "1"
click at [539, 587] on div at bounding box center [571, 588] width 1142 height 0
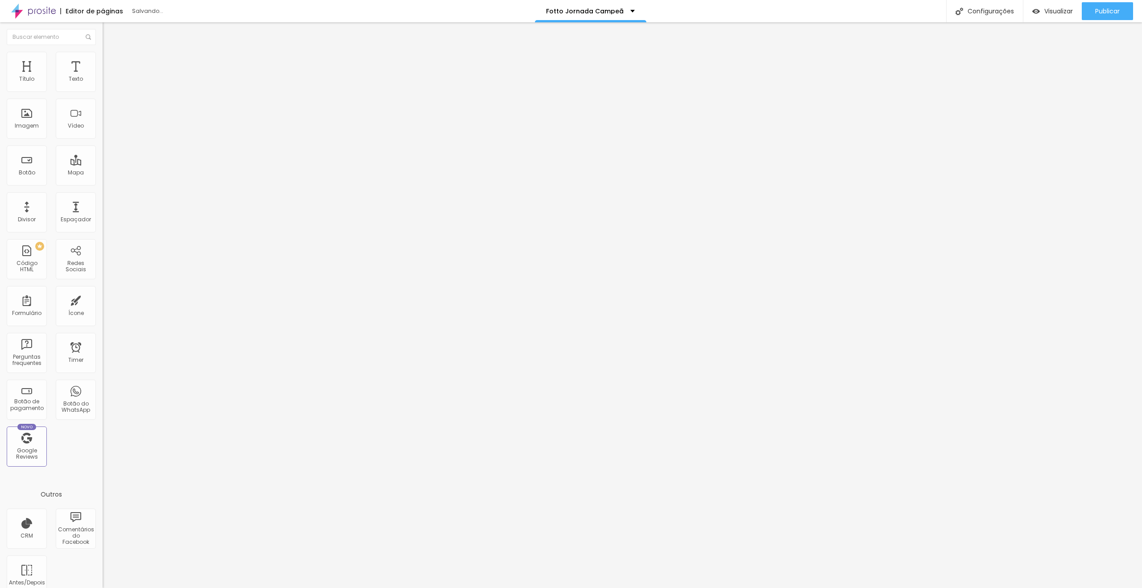
click at [103, 57] on img at bounding box center [107, 56] width 8 height 8
type input "12"
type input "16"
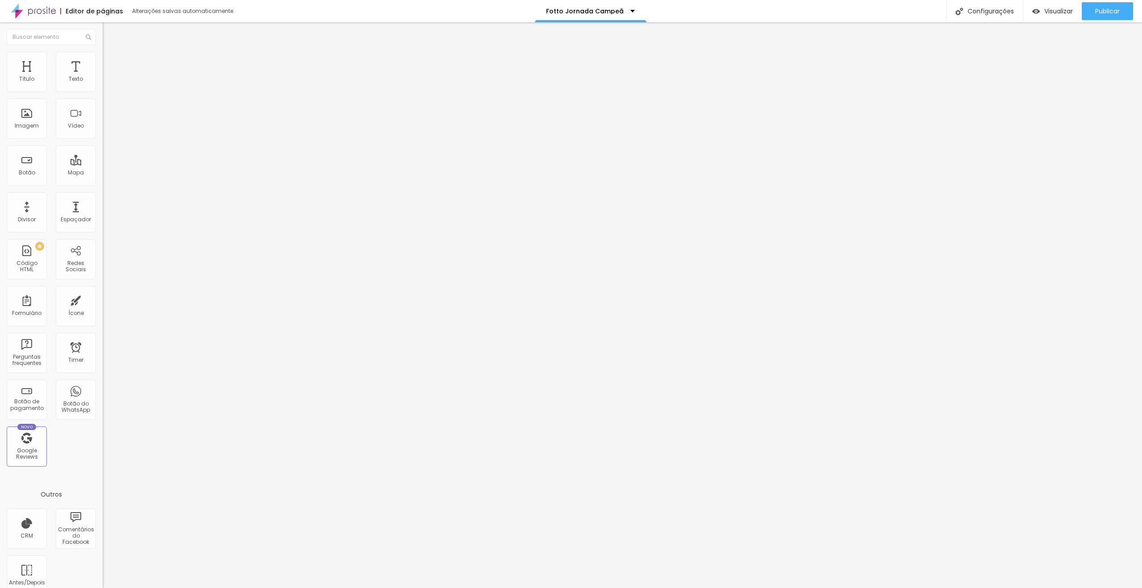
type input "19"
type input "21"
type input "22"
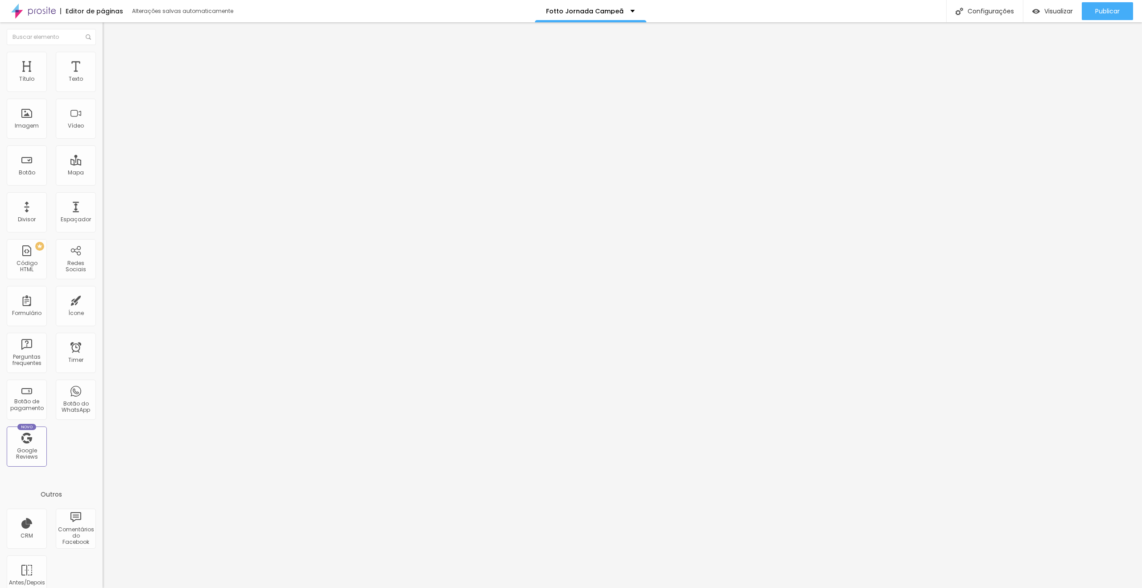
type input "22"
type input "23"
type input "24"
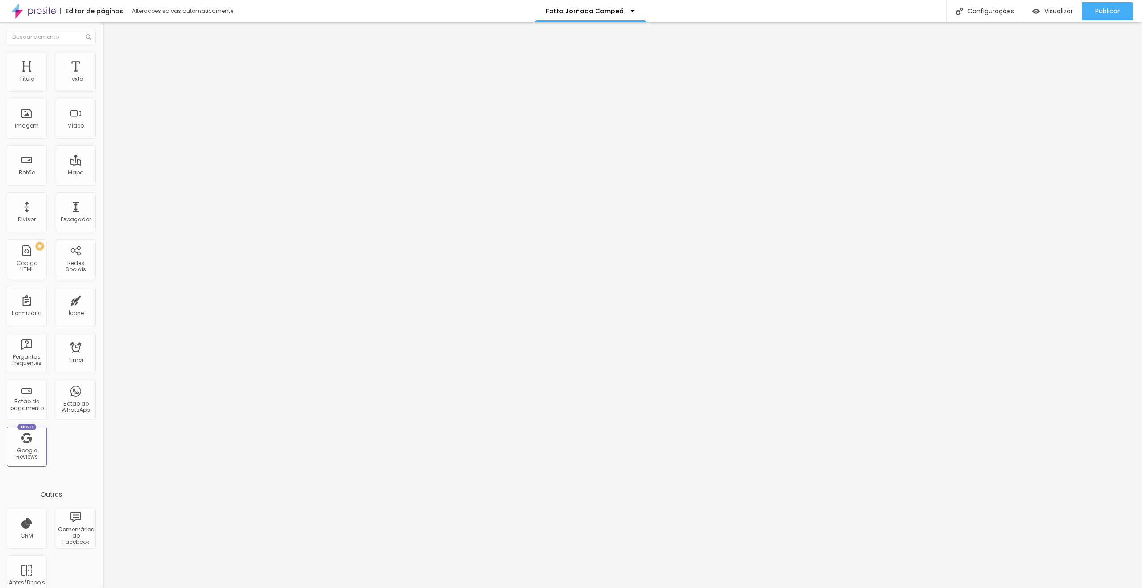
type input "25"
type input "27"
drag, startPoint x: 26, startPoint y: 87, endPoint x: 45, endPoint y: 87, distance: 18.7
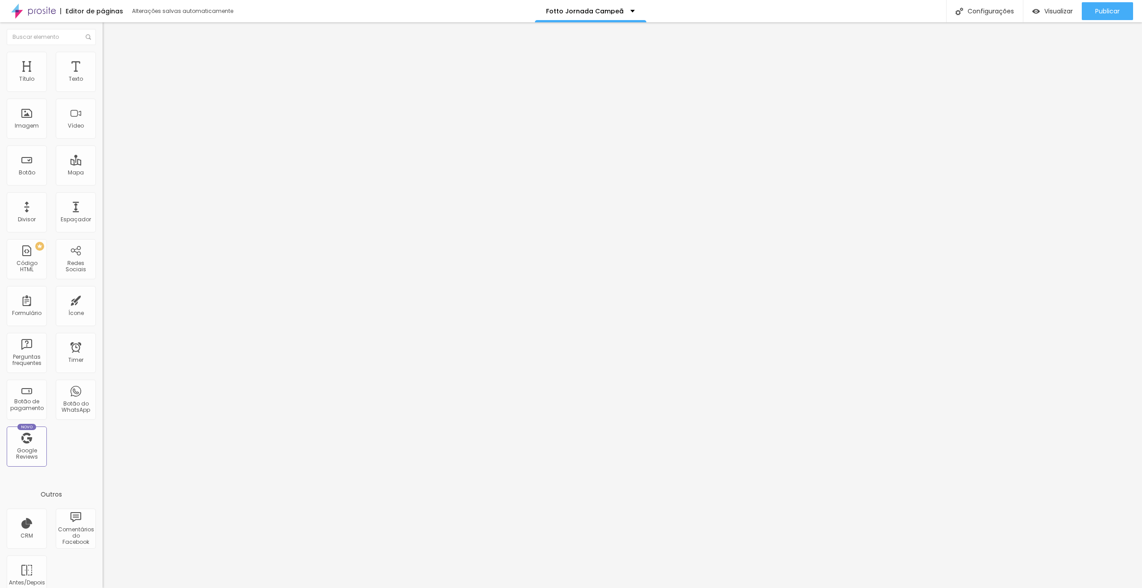
type input "26"
click at [103, 164] on input "range" at bounding box center [132, 167] width 58 height 7
type input "26"
drag, startPoint x: 1104, startPoint y: 12, endPoint x: 1075, endPoint y: 0, distance: 31.8
click at [1104, 12] on span "Publicar" at bounding box center [1107, 11] width 25 height 7
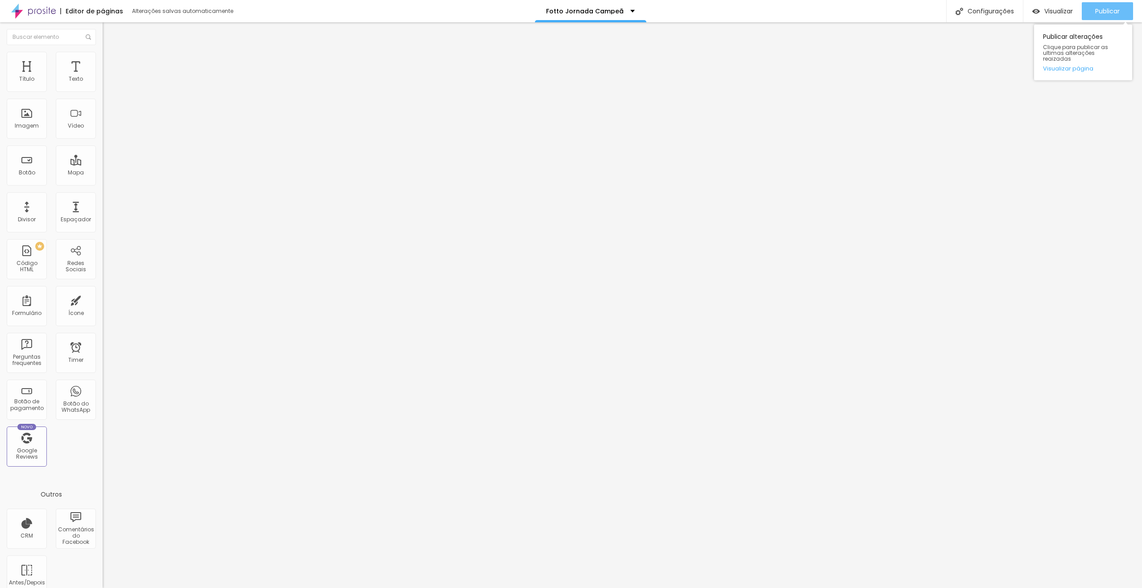
click at [1100, 12] on span "Publicar" at bounding box center [1107, 11] width 25 height 7
click at [103, 61] on li "Avançado" at bounding box center [154, 65] width 103 height 9
click at [103, 384] on div at bounding box center [154, 384] width 103 height 0
click at [103, 389] on div at bounding box center [154, 389] width 103 height 0
click at [103, 67] on li "Avançado" at bounding box center [154, 65] width 103 height 9
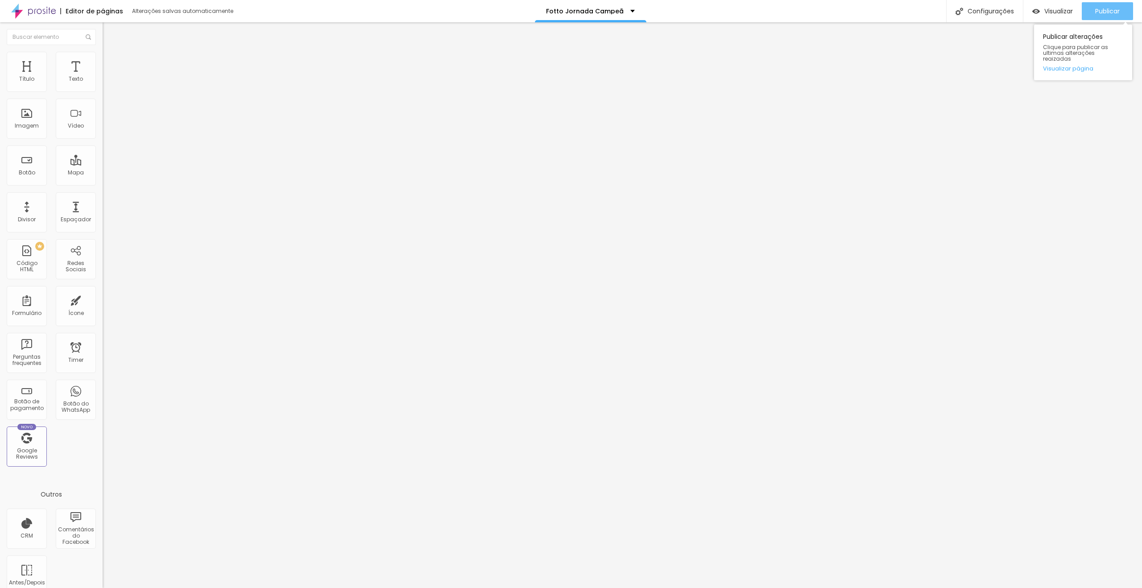
click at [1098, 11] on span "Publicar" at bounding box center [1107, 11] width 25 height 7
click at [1115, 9] on span "Publicar" at bounding box center [1107, 11] width 25 height 7
drag, startPoint x: 1110, startPoint y: 14, endPoint x: 1084, endPoint y: 0, distance: 28.9
click at [1109, 14] on span "Publicar" at bounding box center [1107, 11] width 25 height 7
click at [1096, 13] on span "Publicar" at bounding box center [1107, 11] width 25 height 7
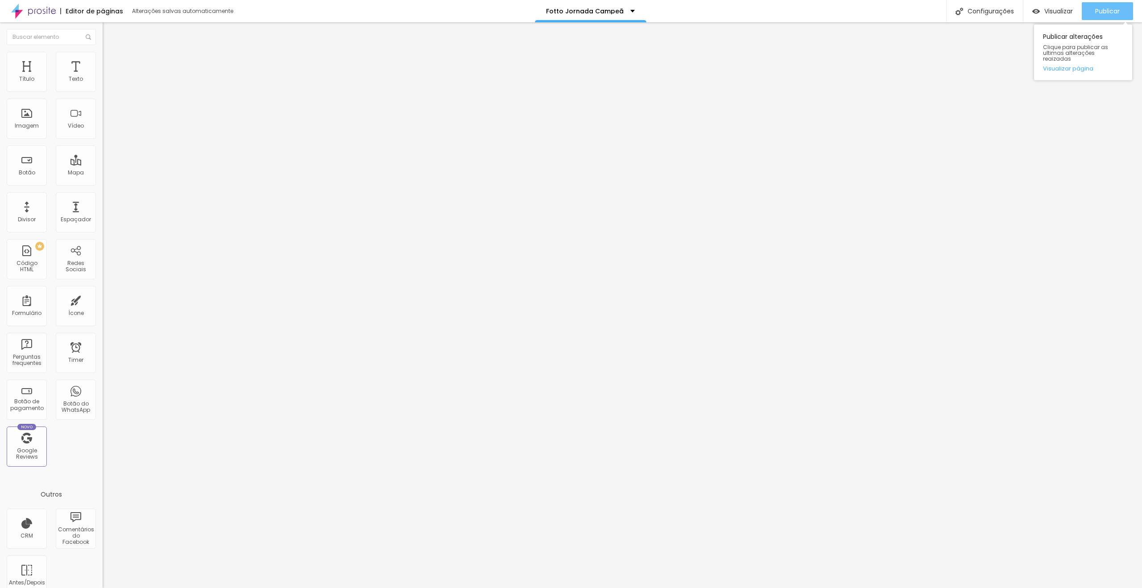
click at [1105, 13] on span "Publicar" at bounding box center [1107, 11] width 25 height 7
click at [1071, 66] on link "Visualizar página" at bounding box center [1083, 69] width 80 height 6
